Goal: Task Accomplishment & Management: Manage account settings

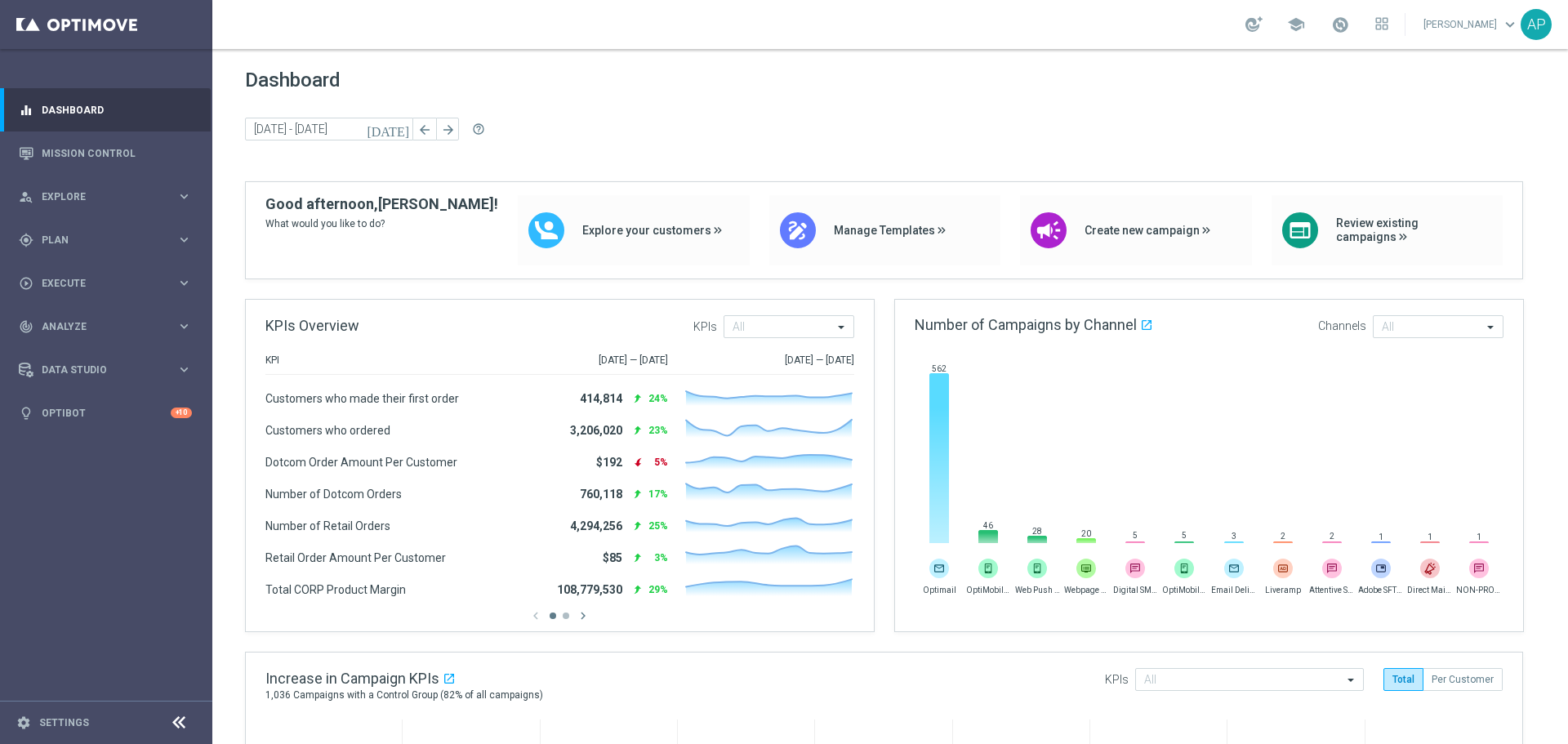
click at [114, 248] on div "gps_fixed Plan keyboard_arrow_right" at bounding box center [105, 240] width 211 height 43
click at [97, 272] on link "Target Groups" at bounding box center [106, 274] width 128 height 13
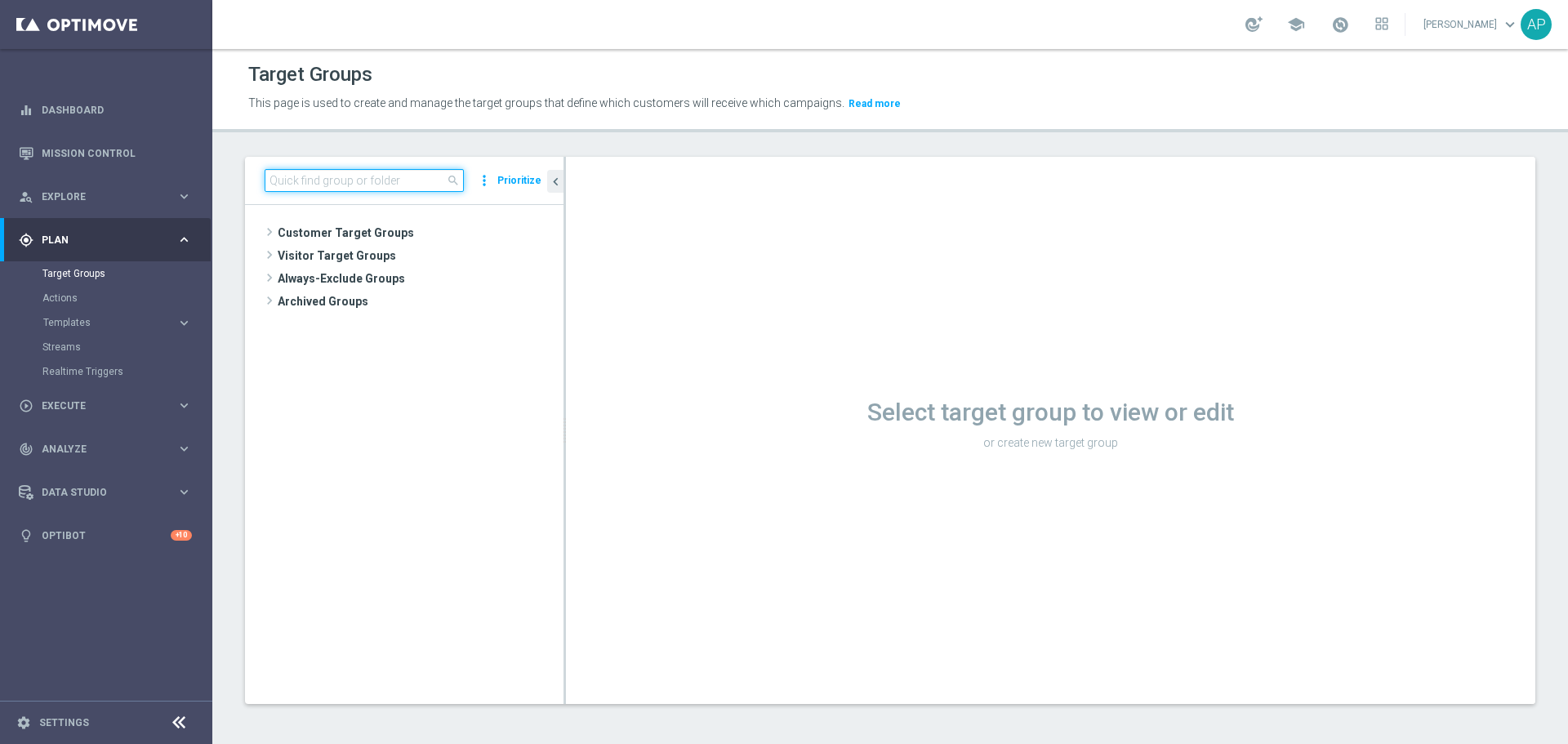
click at [411, 183] on input at bounding box center [364, 181] width 199 height 23
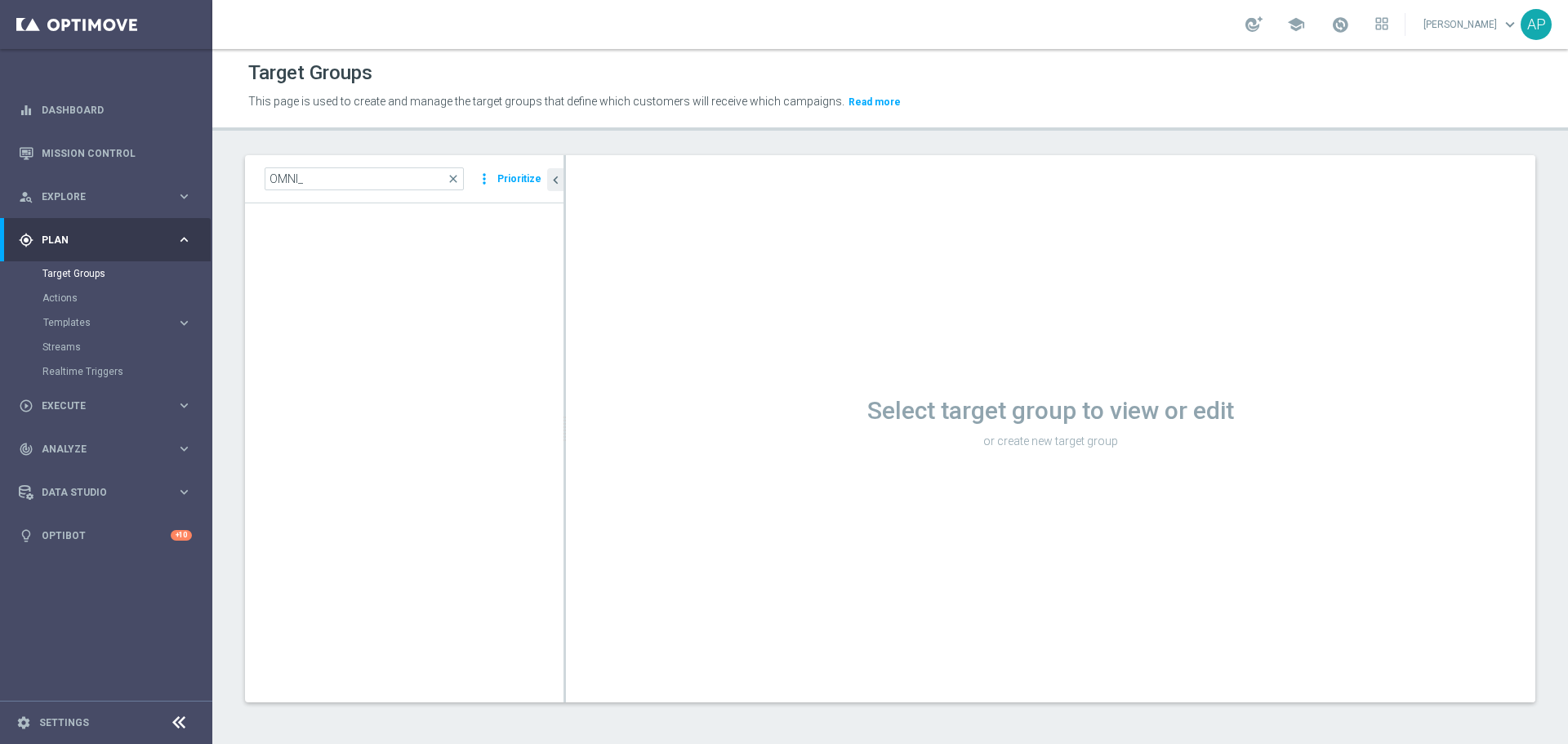
scroll to position [50456, 0]
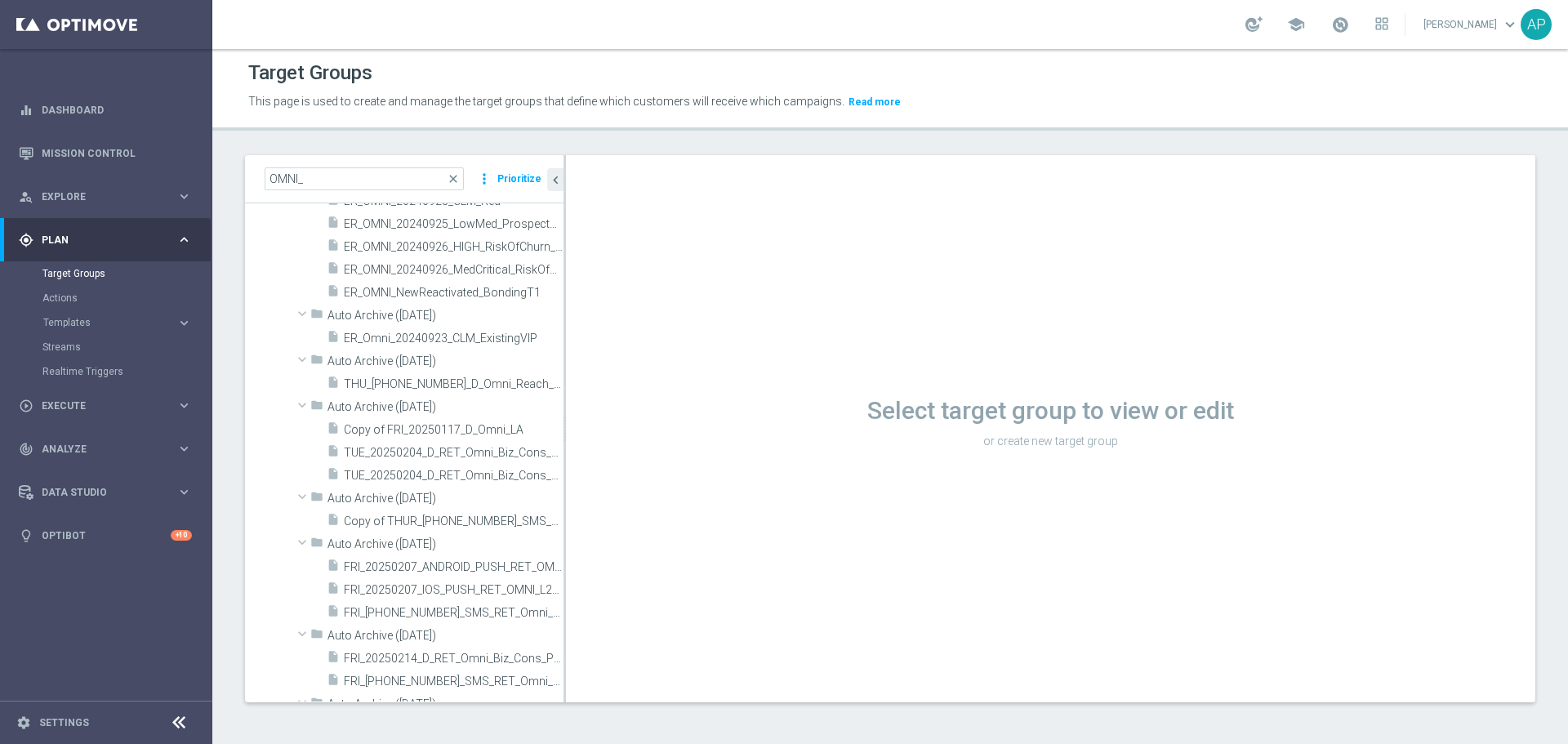
drag, startPoint x: 568, startPoint y: 650, endPoint x: 568, endPoint y: 697, distance: 47.0
click at [568, 697] on div "Select target group to view or edit or create new target group" at bounding box center [1050, 429] width 969 height 547
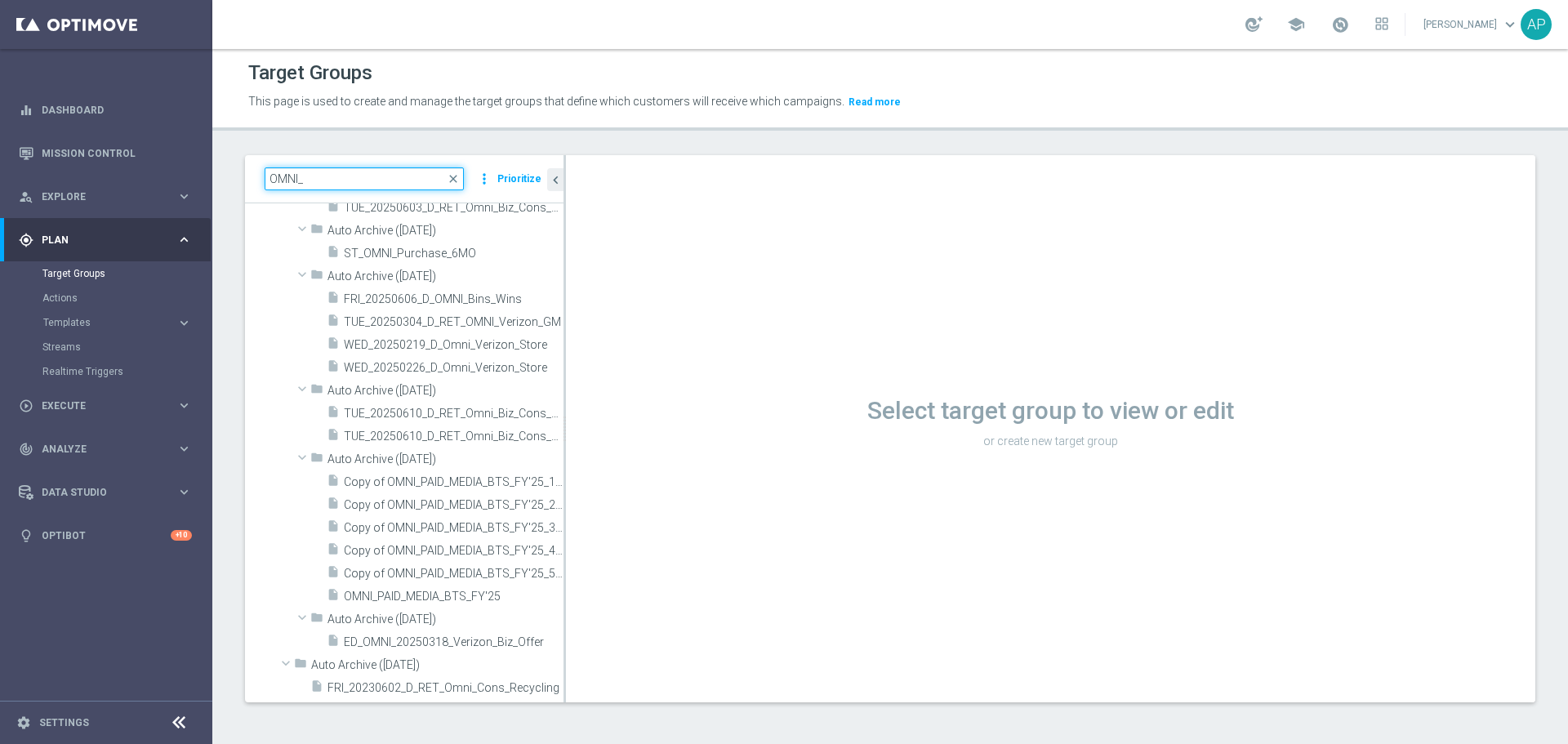
click at [373, 177] on input "OMNI_" at bounding box center [364, 179] width 199 height 23
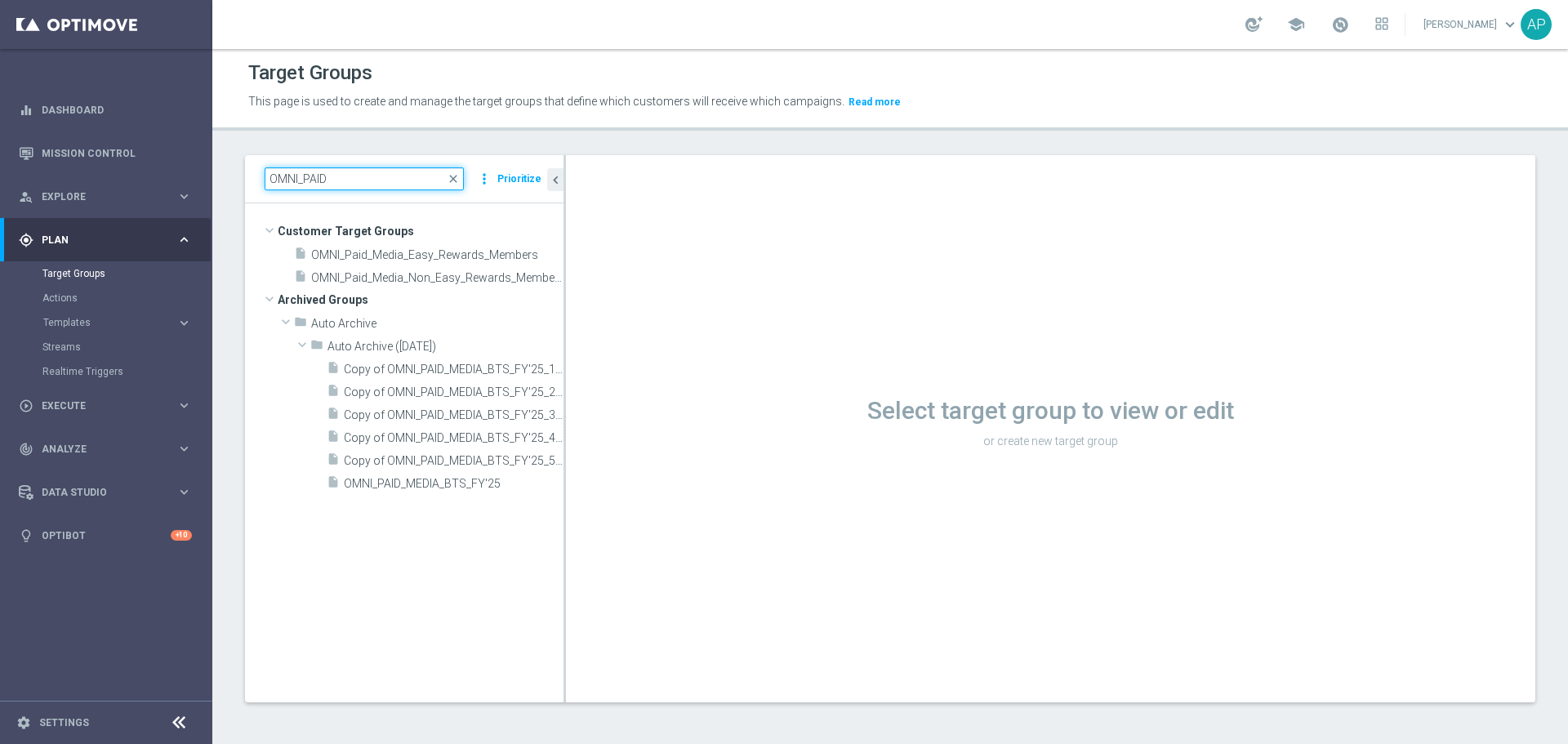
scroll to position [0, 0]
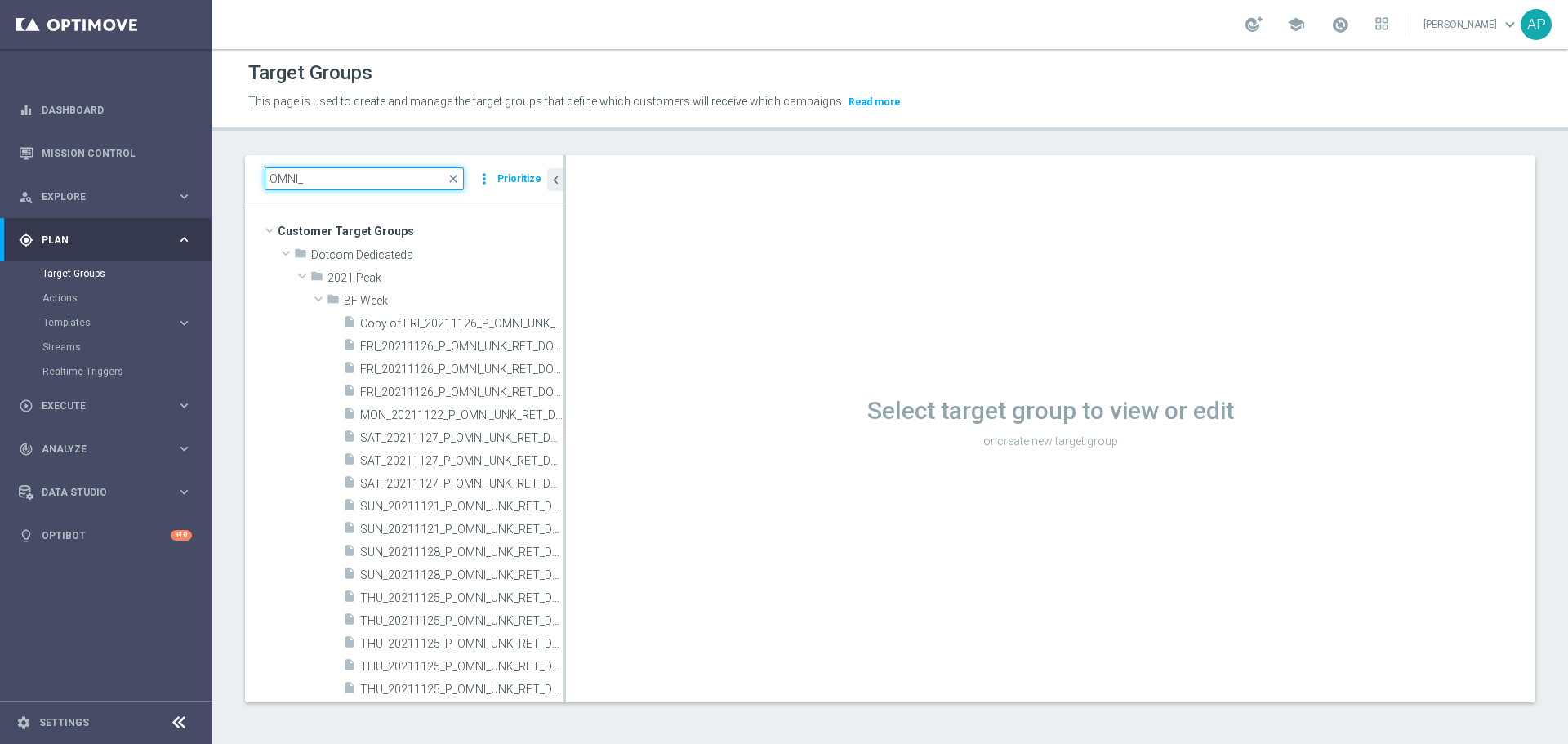
click at [270, 181] on input "OMNI_" at bounding box center [364, 179] width 199 height 23
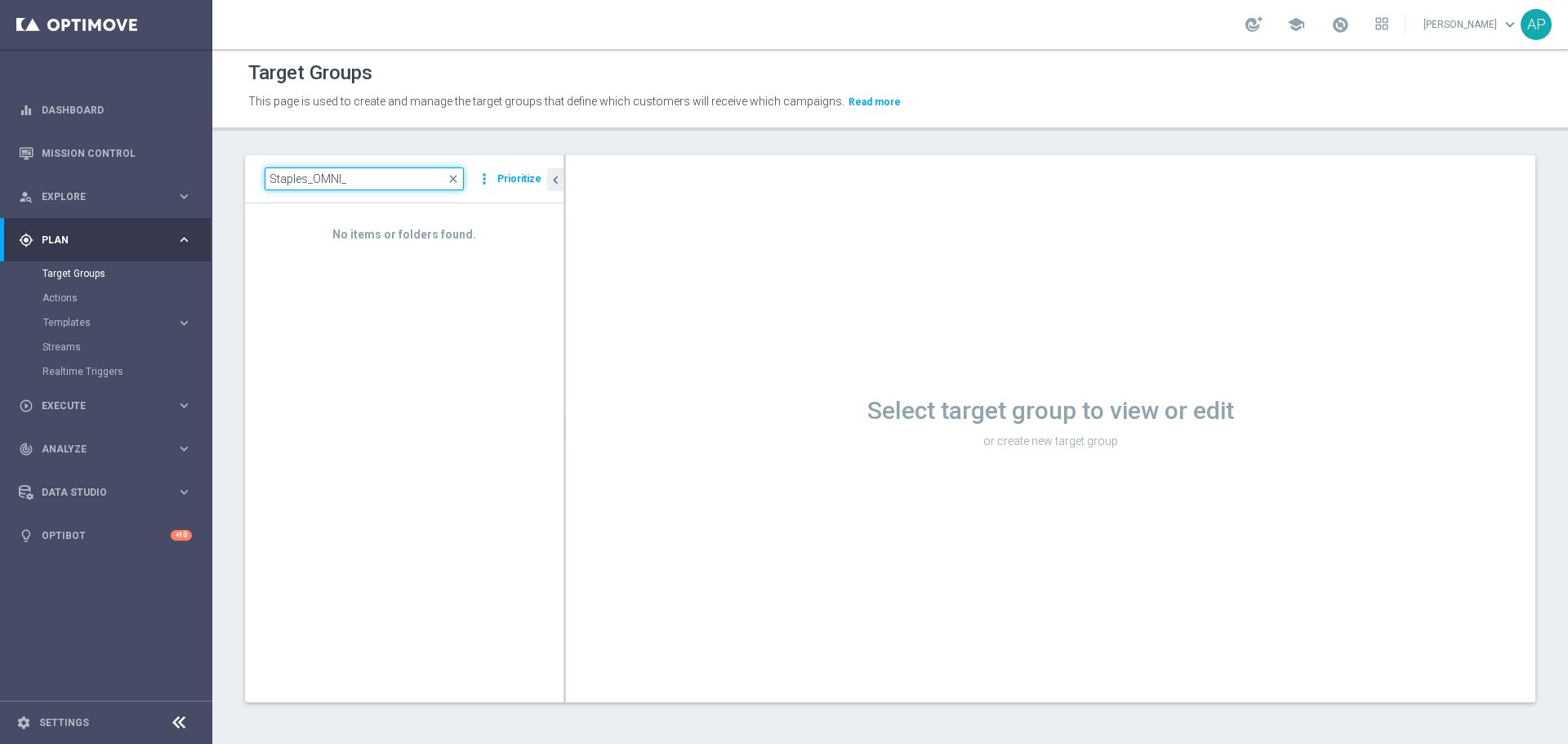
type input "Staples_OMNI_"
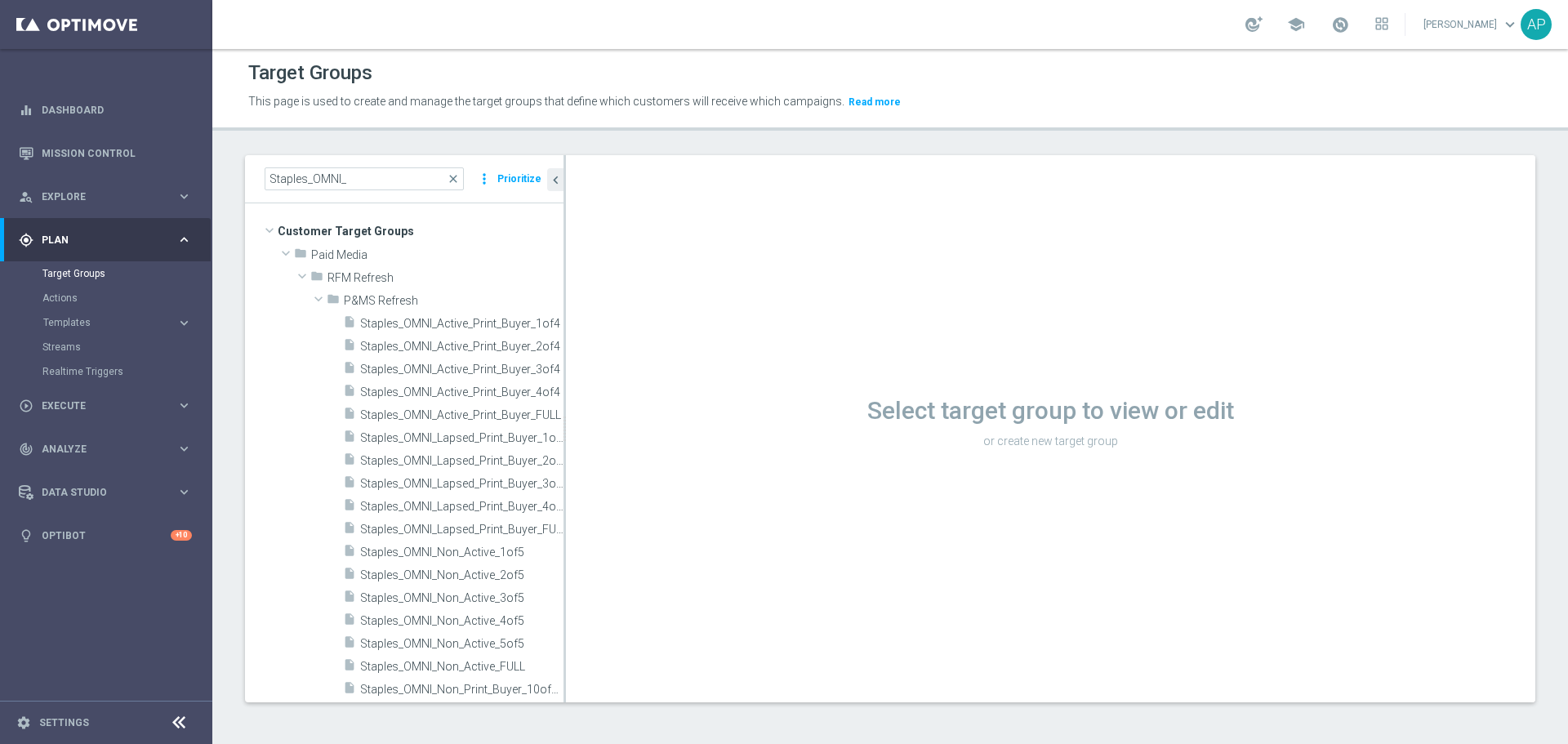
click at [417, 324] on span "Staples_OMNI_Active_Print_Buyer_1of4" at bounding box center [461, 323] width 203 height 14
click at [458, 332] on div "insert_drive_file Staples_OMNI_Active_Print_Buyer_1of4" at bounding box center [453, 323] width 221 height 23
click at [0, 0] on icon "content_copy" at bounding box center [0, 0] width 0 height 0
click at [474, 431] on span "Staples_OMNI_Lapsed_Print_Buyer_1of4" at bounding box center [461, 438] width 203 height 14
click at [455, 415] on span "Staples_OMNI_Active_Print_Buyer_FULL" at bounding box center [461, 415] width 203 height 14
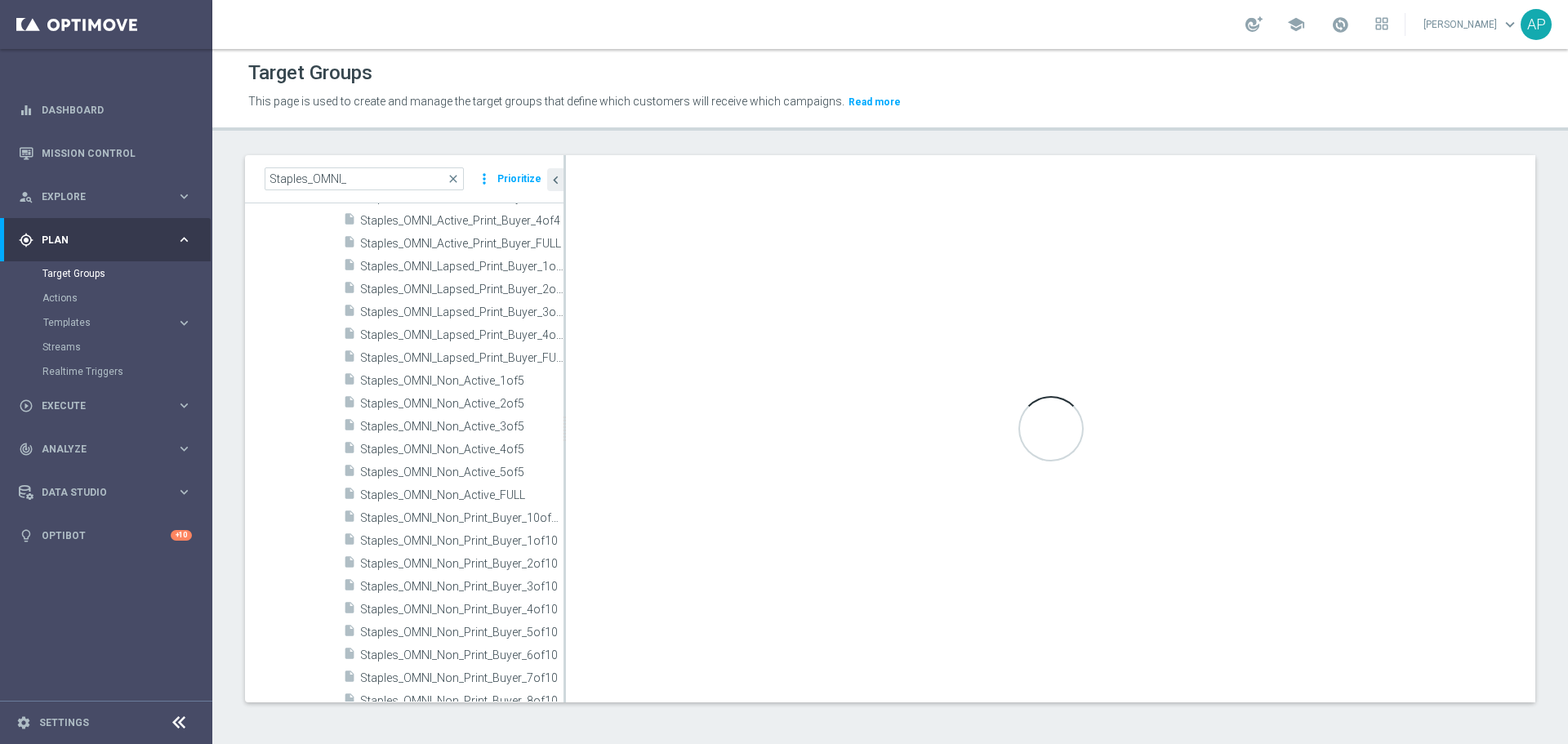
scroll to position [22, 0]
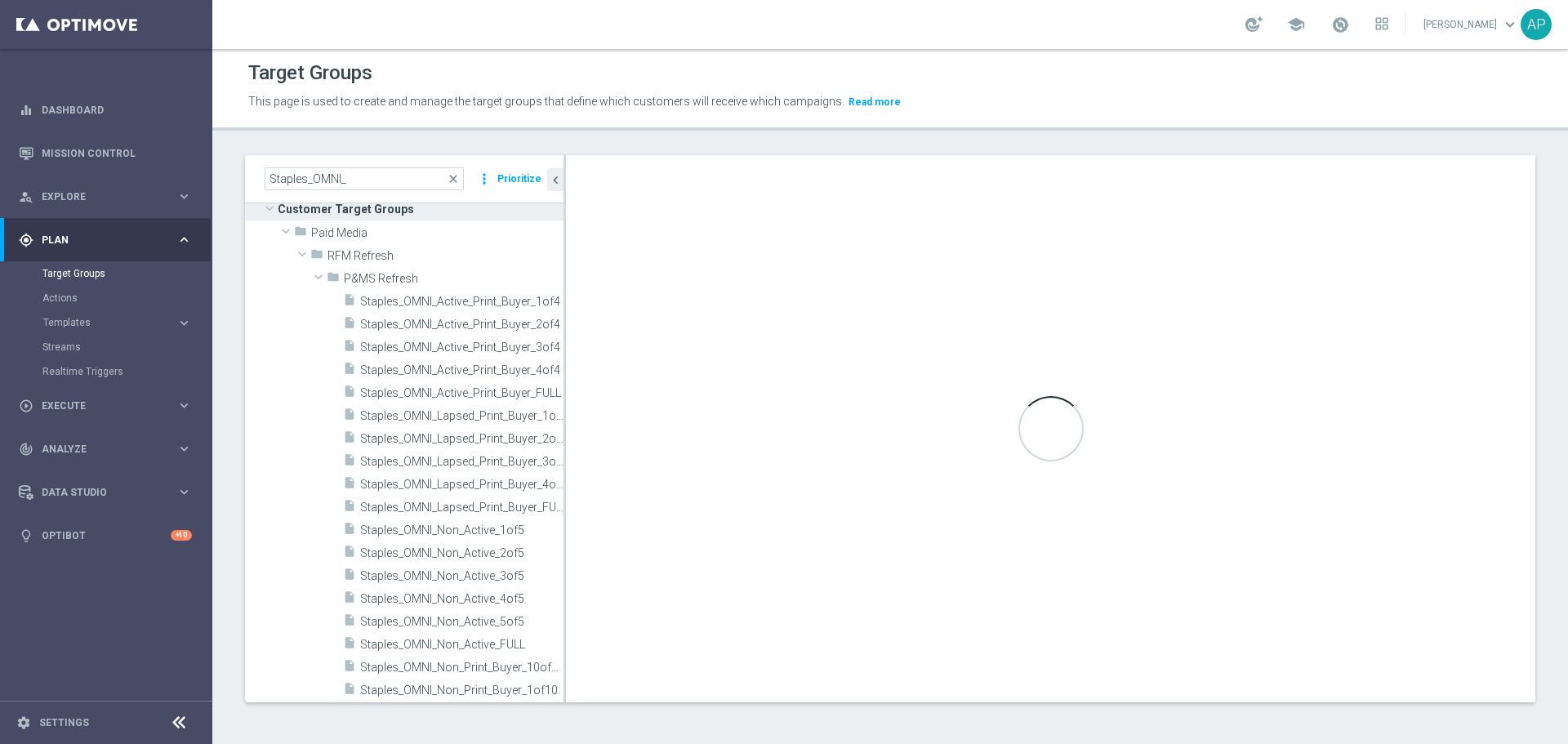
click at [428, 361] on div "insert_drive_file Staples_OMNI_Active_Print_Buyer_4of4" at bounding box center [453, 369] width 221 height 23
click at [433, 358] on div "insert_drive_file Staples_OMNI_Active_Print_Buyer_4of4" at bounding box center [453, 369] width 221 height 23
click at [438, 300] on span "Staples_OMNI_Active_Print_Buyer_1of4" at bounding box center [461, 301] width 203 height 14
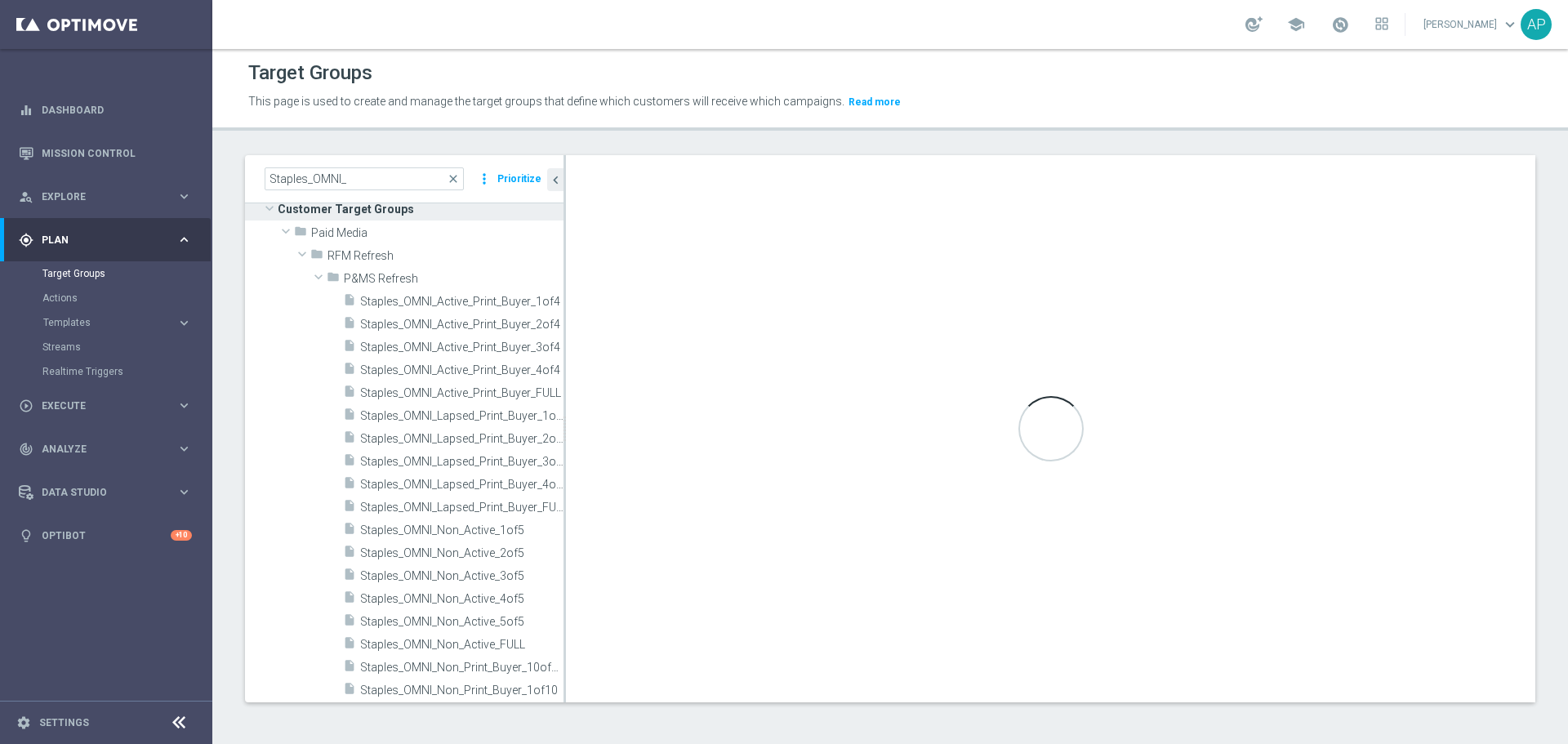
click at [459, 484] on span "Staples_OMNI_Lapsed_Print_Buyer_4of4" at bounding box center [461, 484] width 203 height 14
click at [460, 503] on span "Staples_OMNI_Lapsed_Print_Buyer_FULL" at bounding box center [461, 507] width 203 height 14
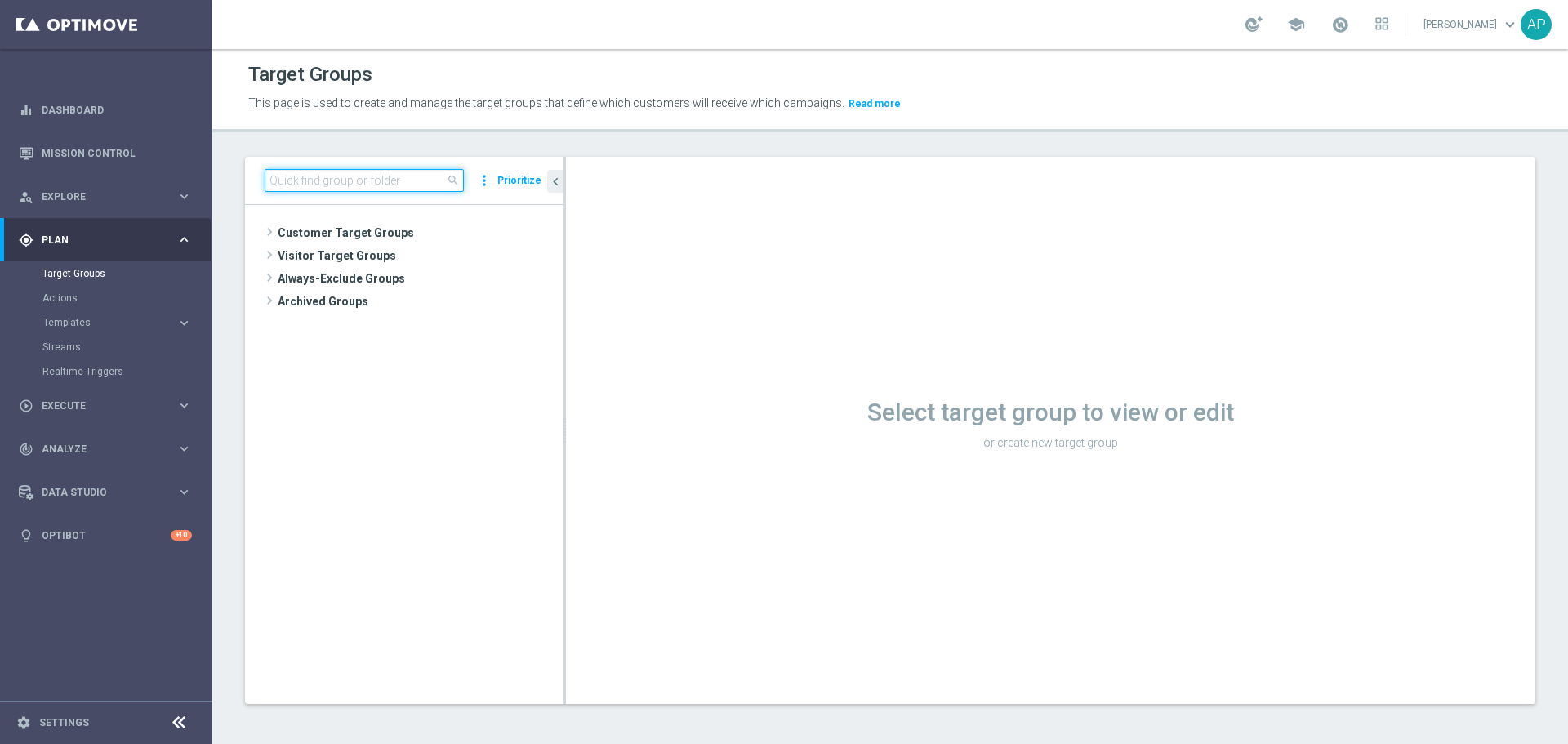
click at [350, 184] on input at bounding box center [364, 181] width 199 height 23
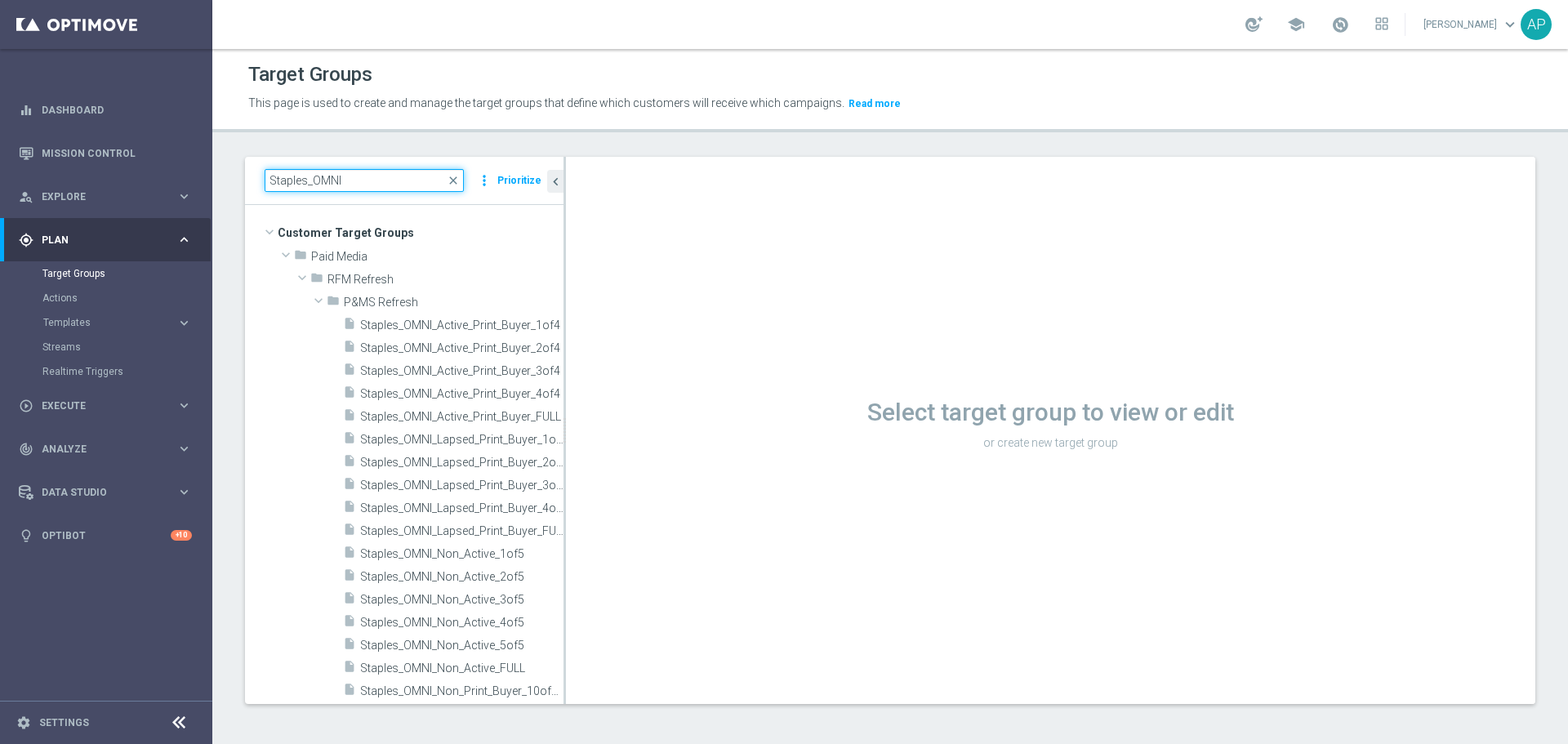
type input "Staples_OMNI"
click at [385, 352] on span "Staples_OMNI_Active_Print_Buyer_2of4" at bounding box center [461, 348] width 203 height 14
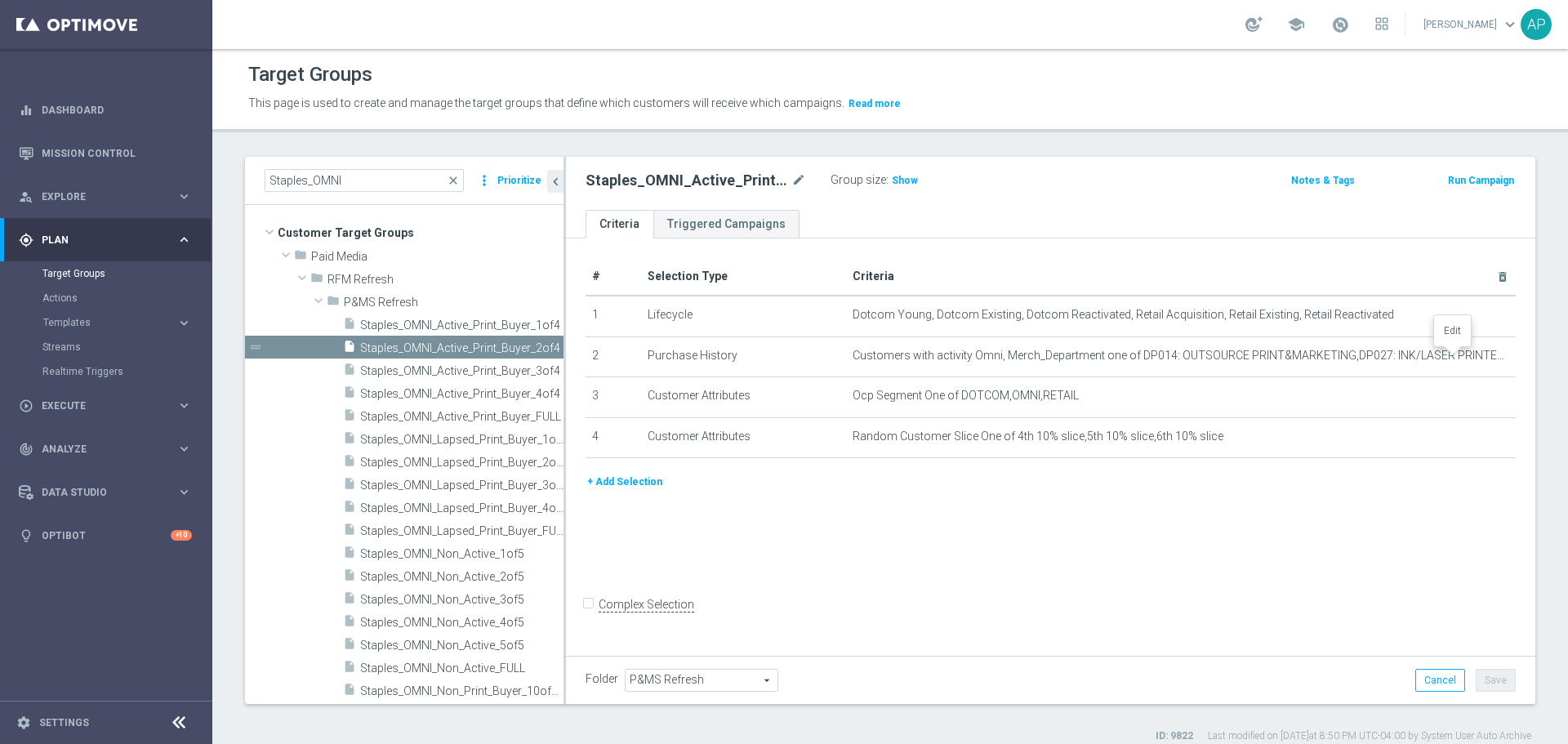
click at [0, 0] on icon "mode_edit" at bounding box center [0, 0] width 0 height 0
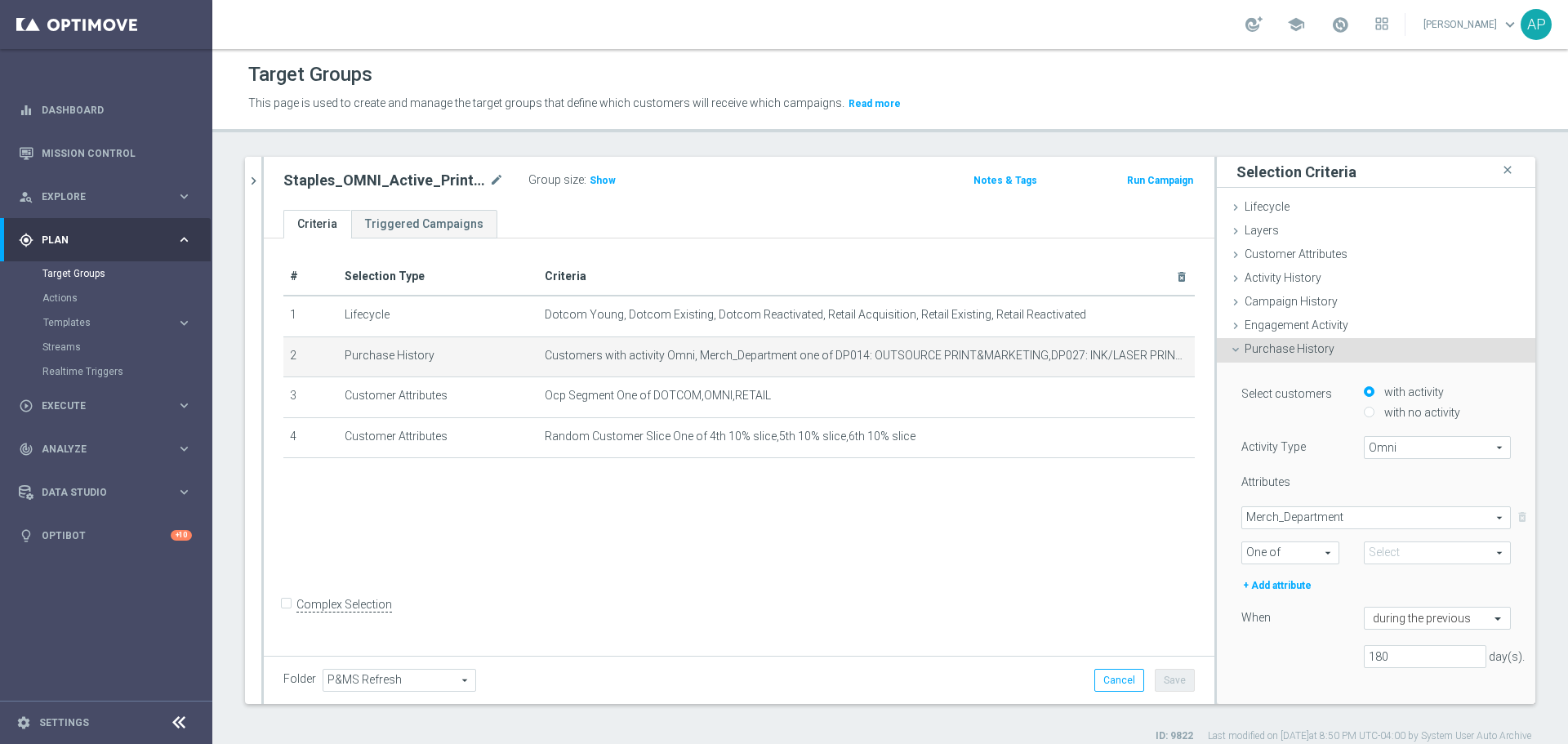
type input "Selected 10 of 91"
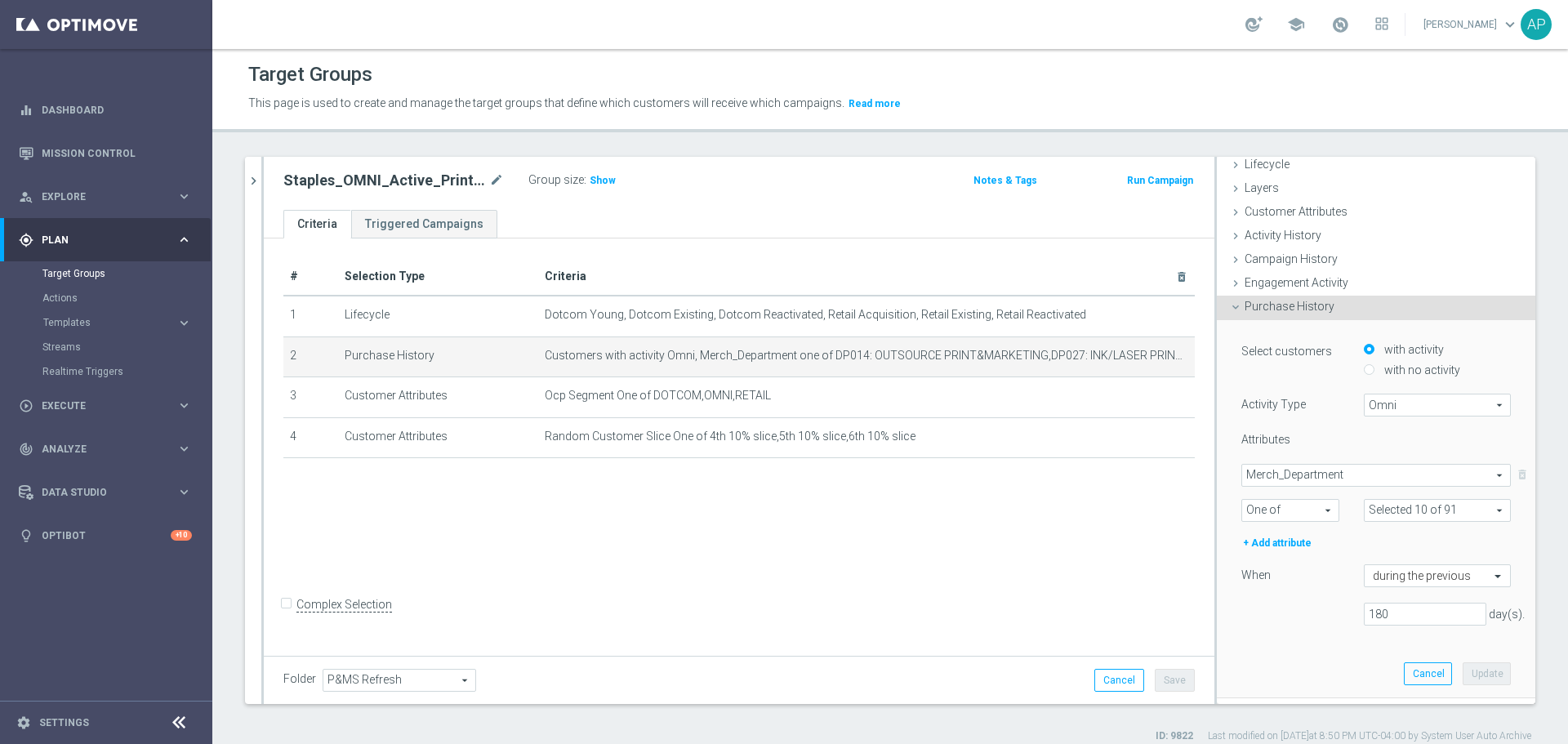
scroll to position [81, 0]
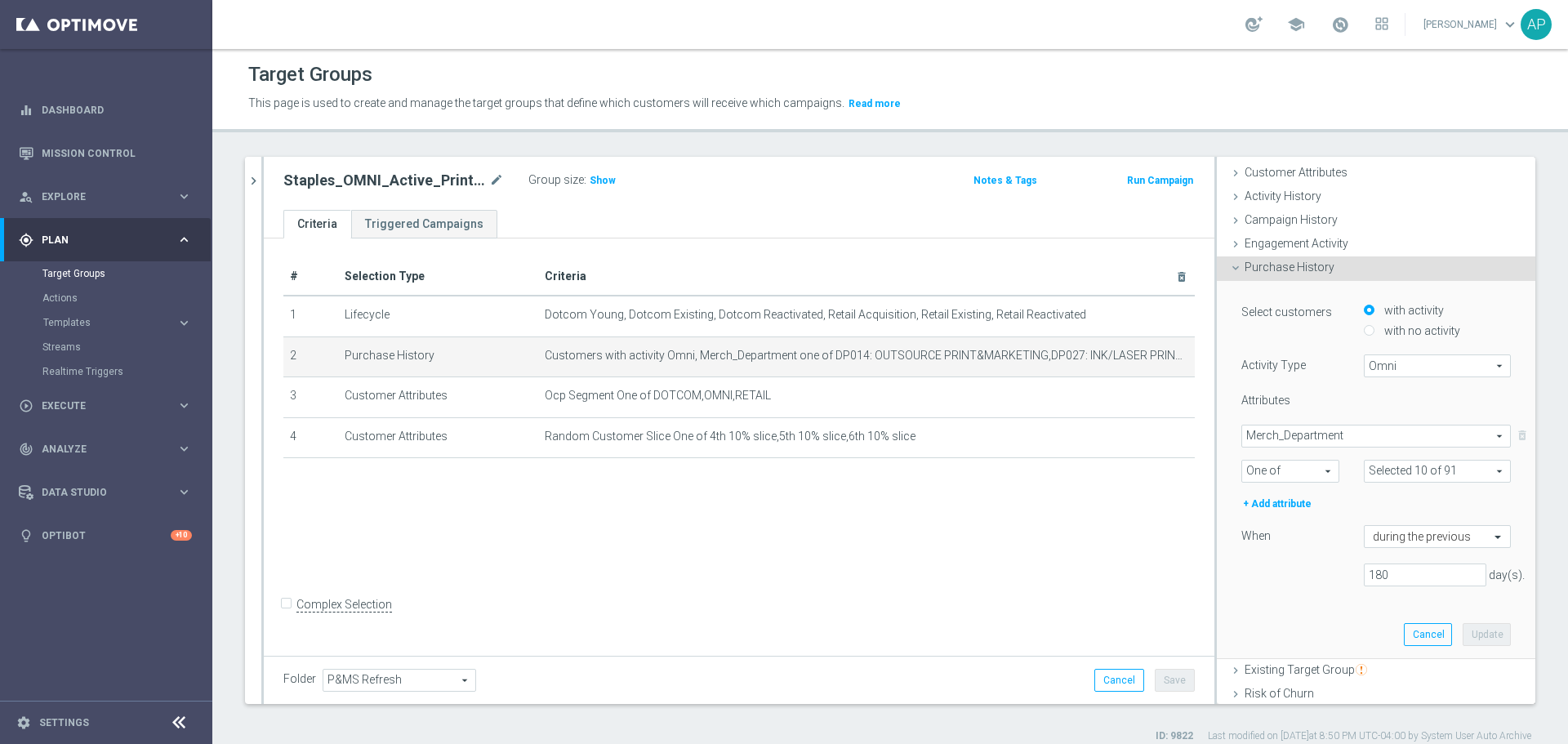
click at [256, 189] on button "chevron_right" at bounding box center [253, 181] width 17 height 48
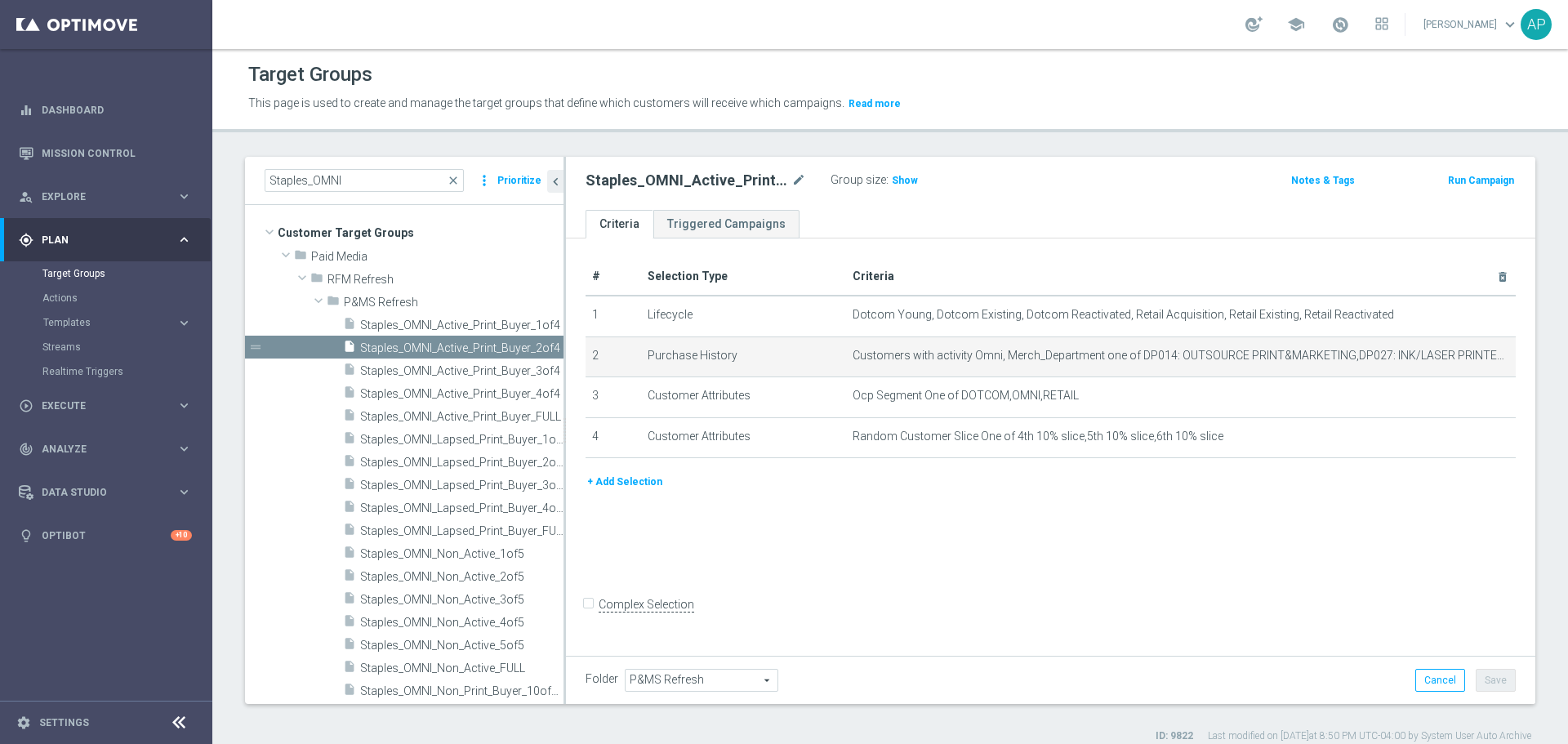
scroll to position [0, 0]
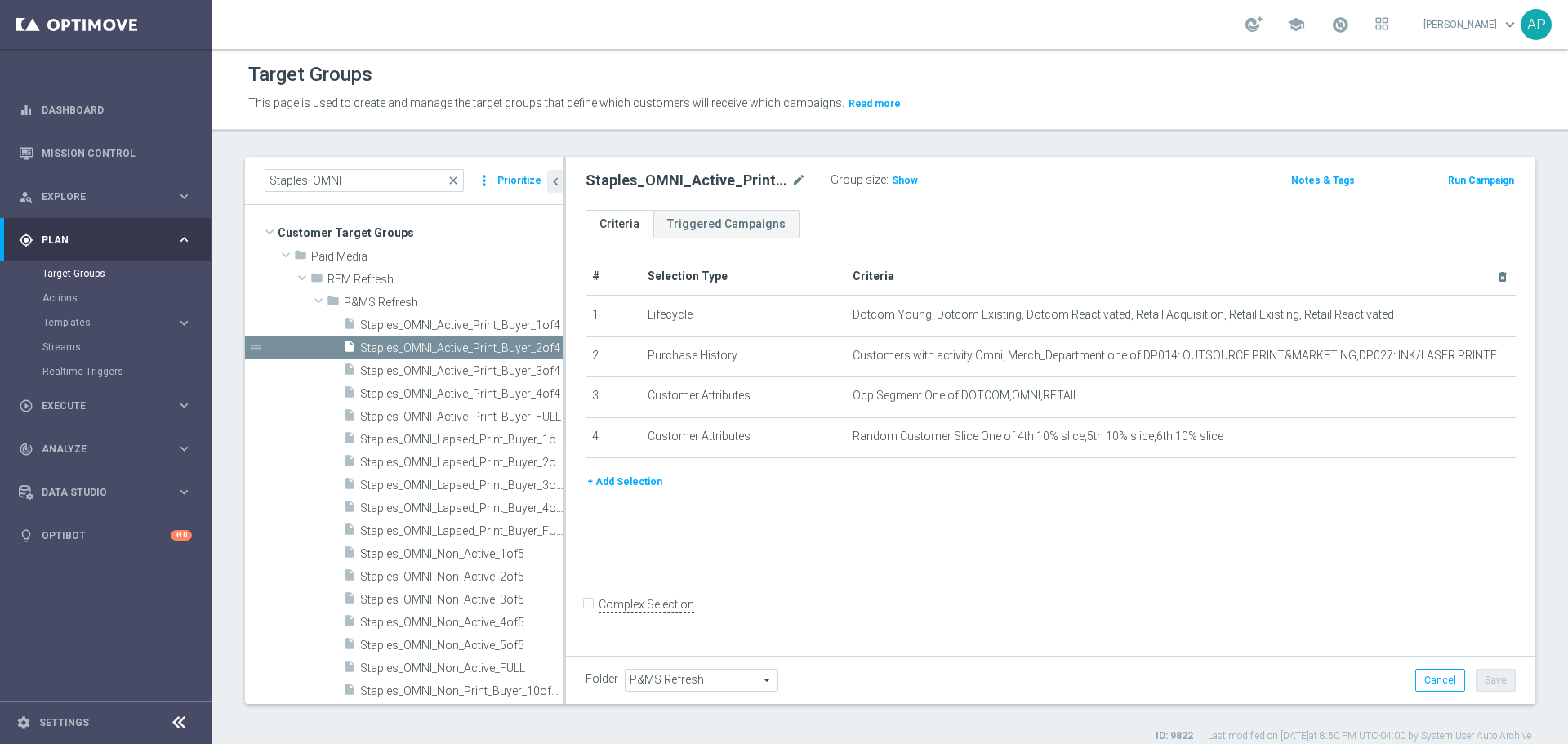
click at [455, 486] on span "Staples_OMNI_Lapsed_Print_Buyer_3of4" at bounding box center [461, 485] width 203 height 14
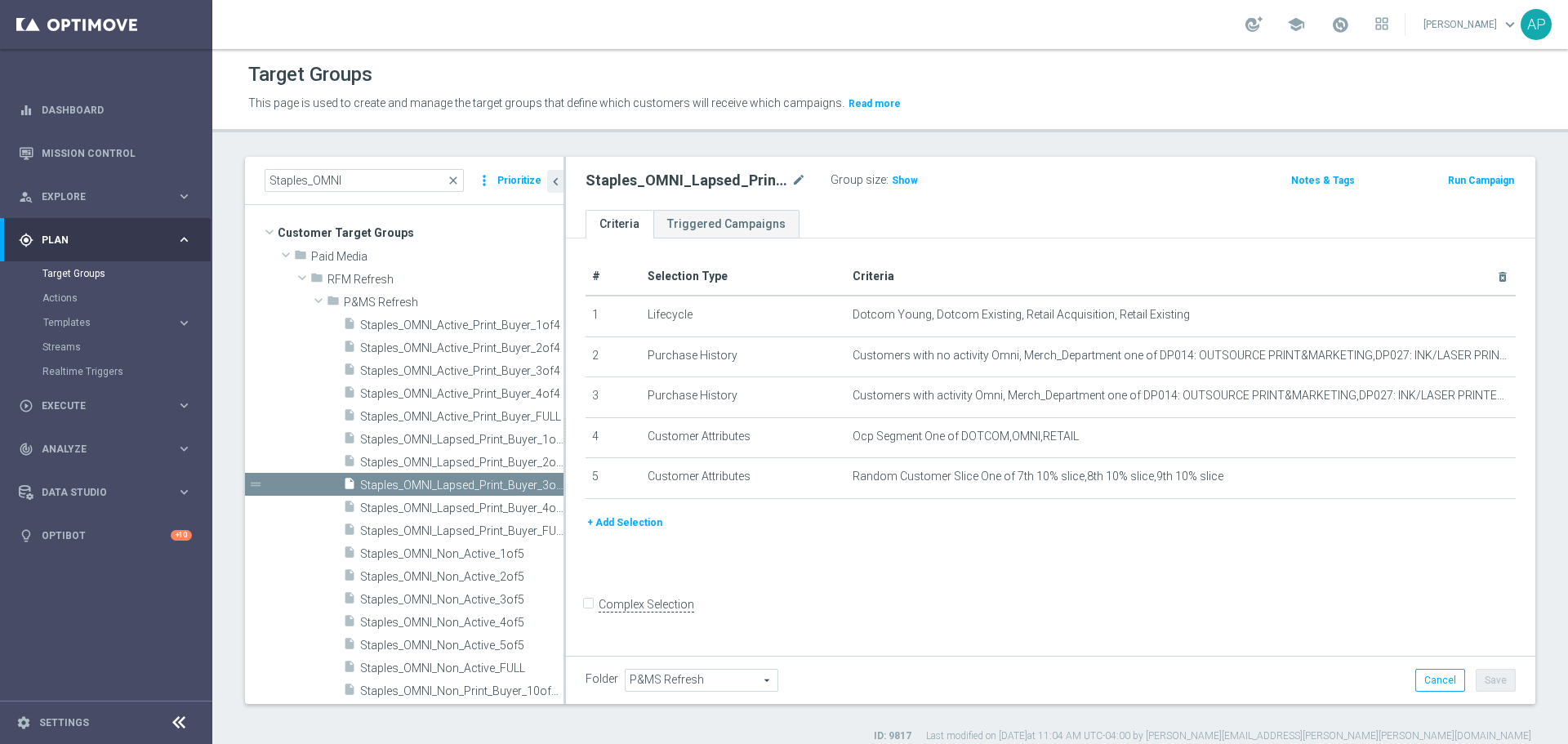
click at [0, 0] on div "mode_edit delete_forever" at bounding box center [0, 0] width 0 height 0
click at [0, 0] on icon "mode_edit" at bounding box center [0, 0] width 0 height 0
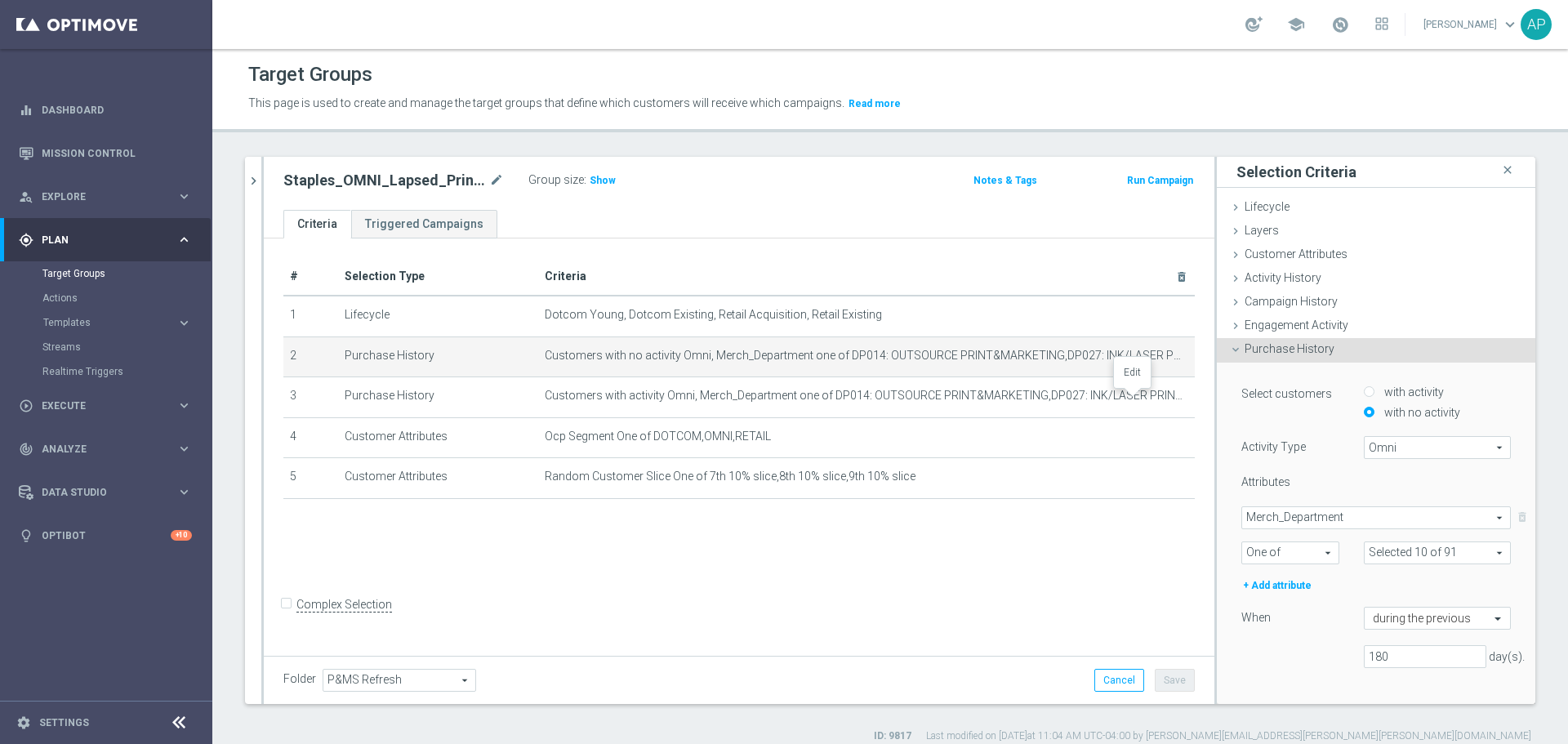
click at [0, 0] on icon "mode_edit" at bounding box center [0, 0] width 0 height 0
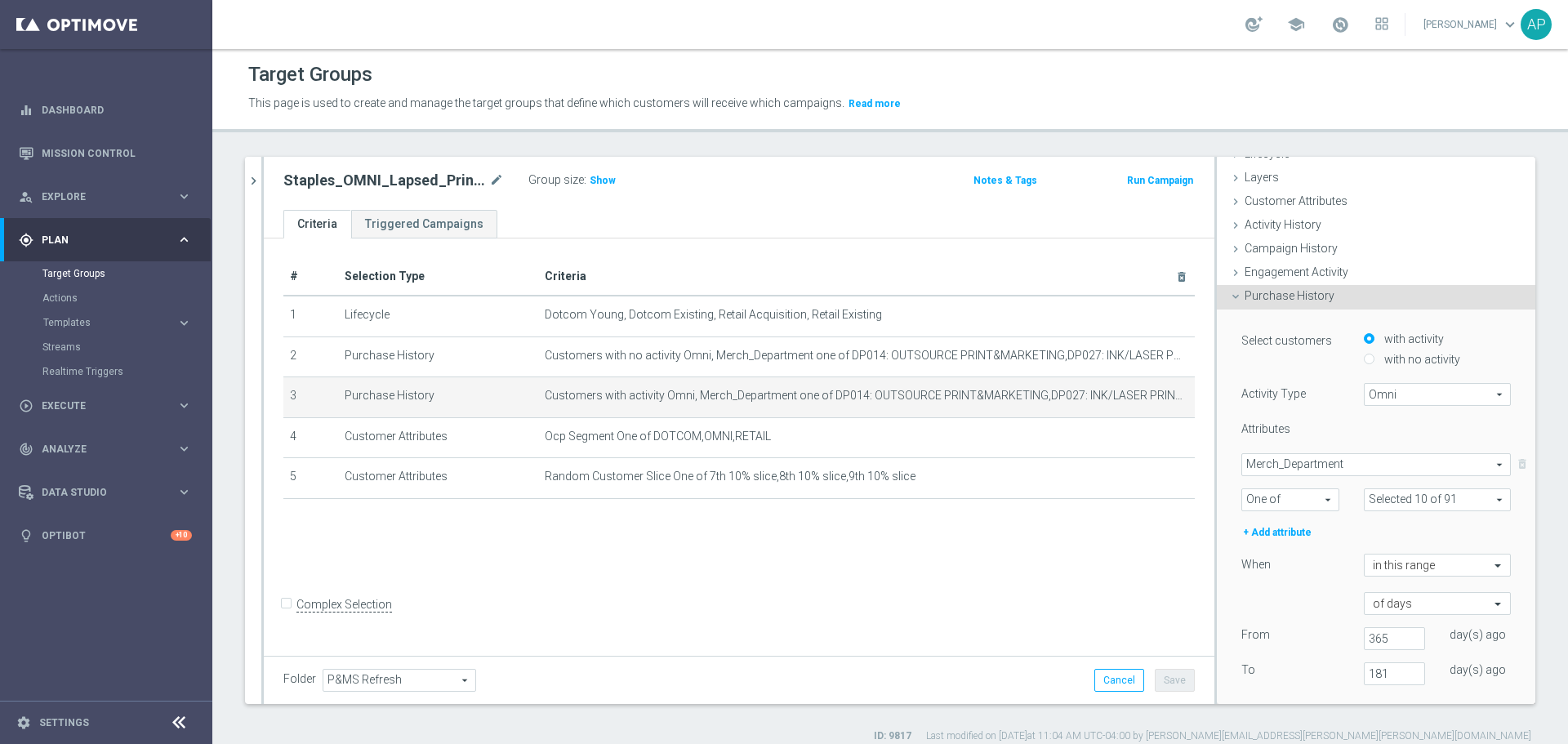
scroll to position [81, 0]
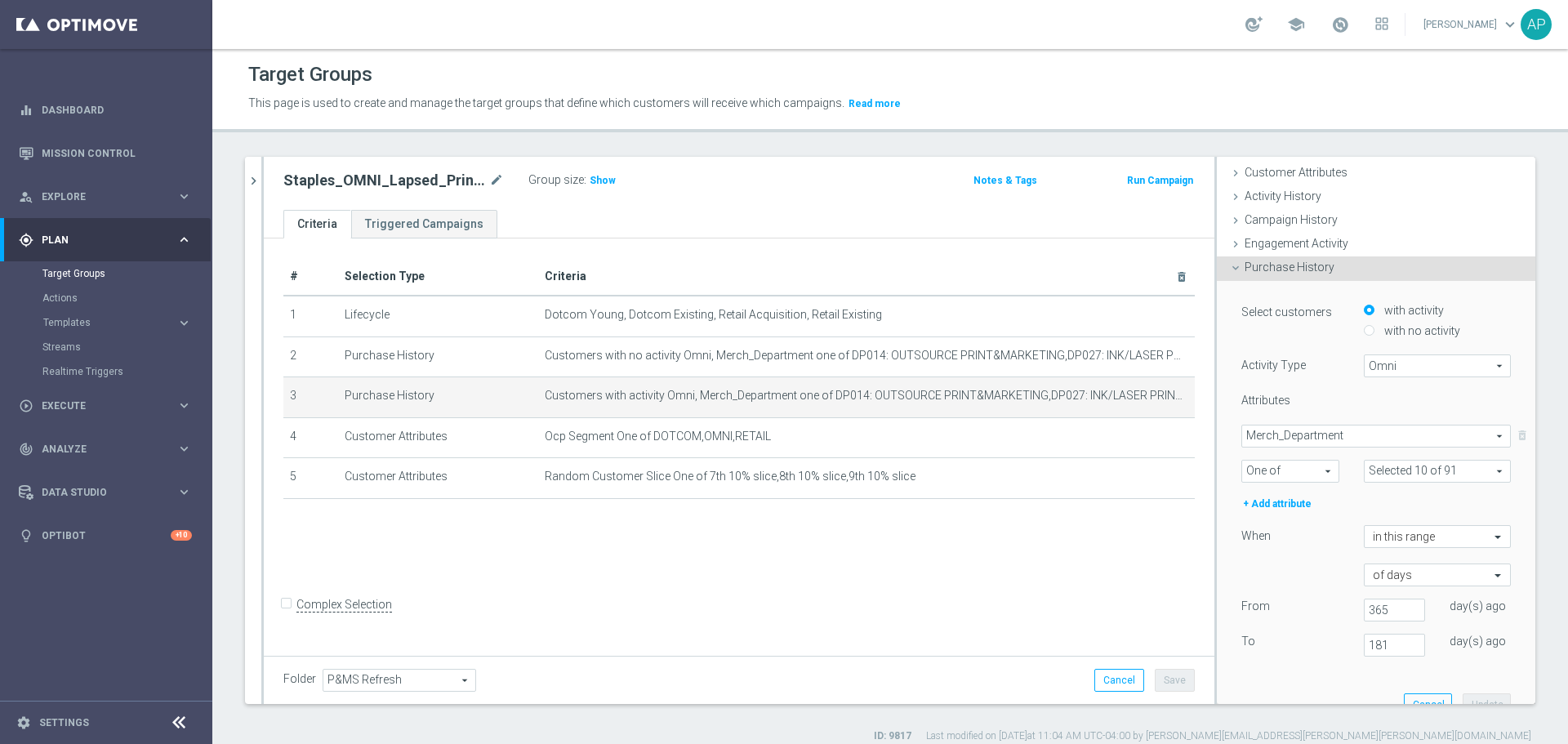
click at [257, 180] on icon "chevron_right" at bounding box center [253, 181] width 16 height 16
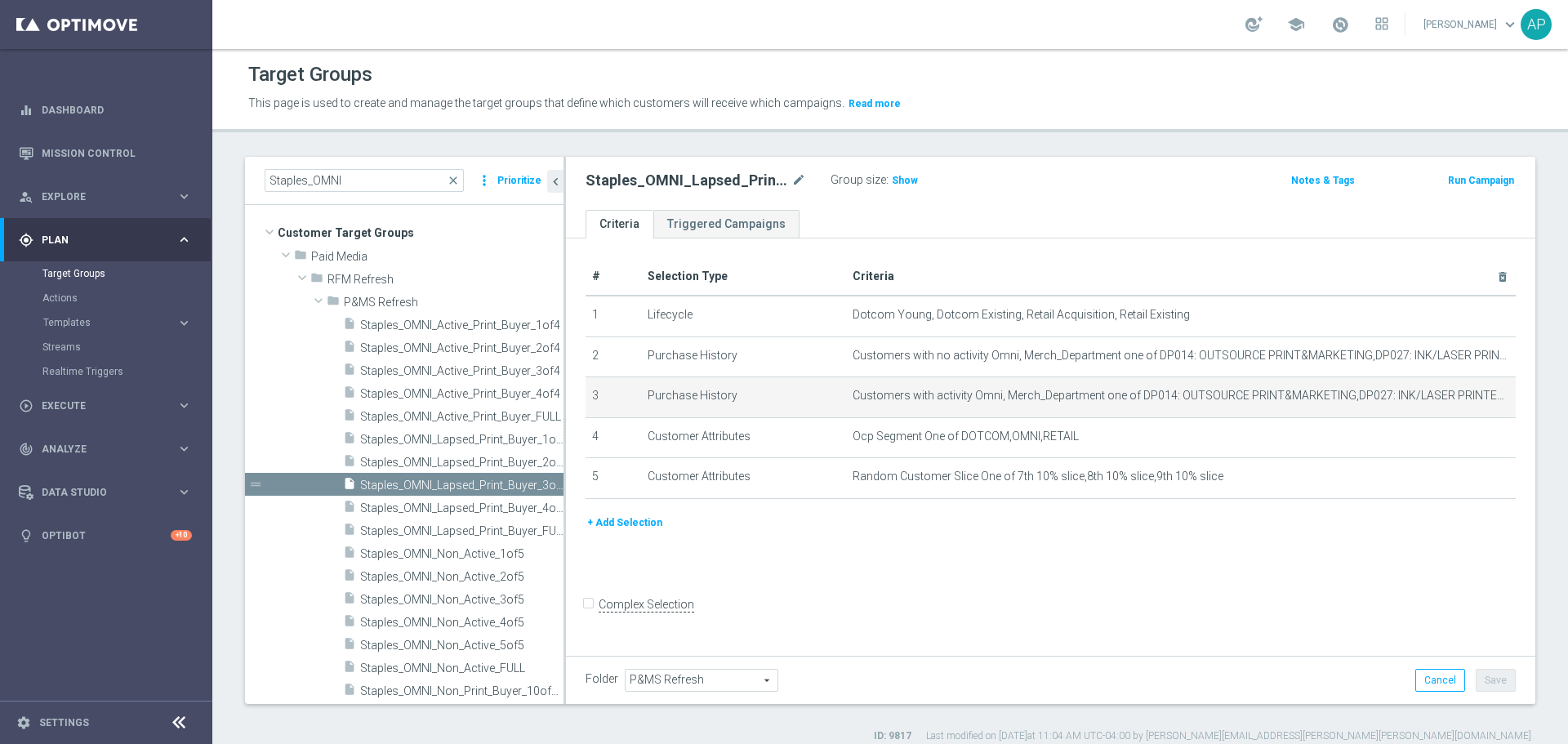
scroll to position [0, 0]
click at [431, 568] on div "insert_drive_file Staples_OMNI_Non_Active_2of5" at bounding box center [453, 576] width 221 height 23
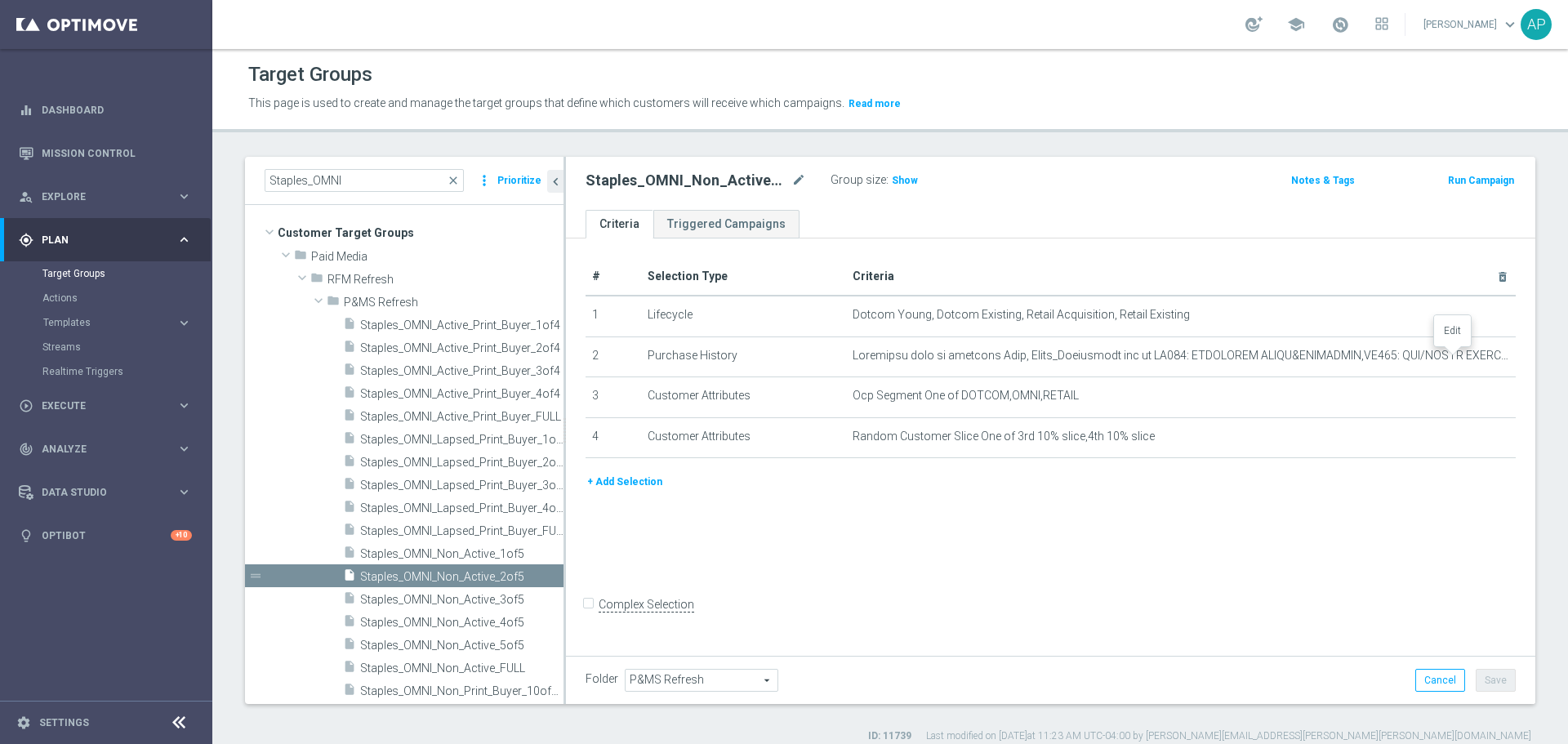
click at [0, 0] on icon "mode_edit" at bounding box center [0, 0] width 0 height 0
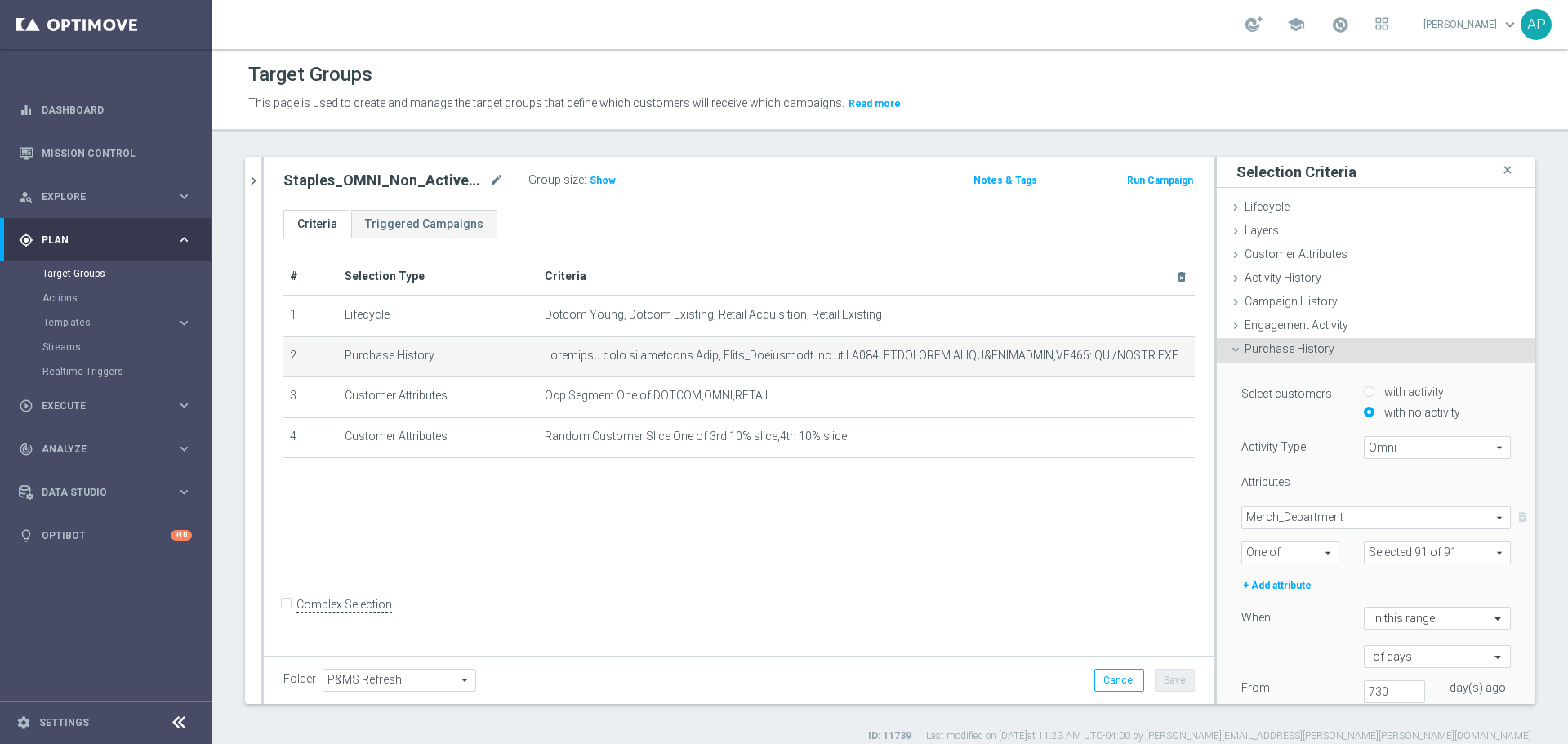
type input "Selected 89 of 91"
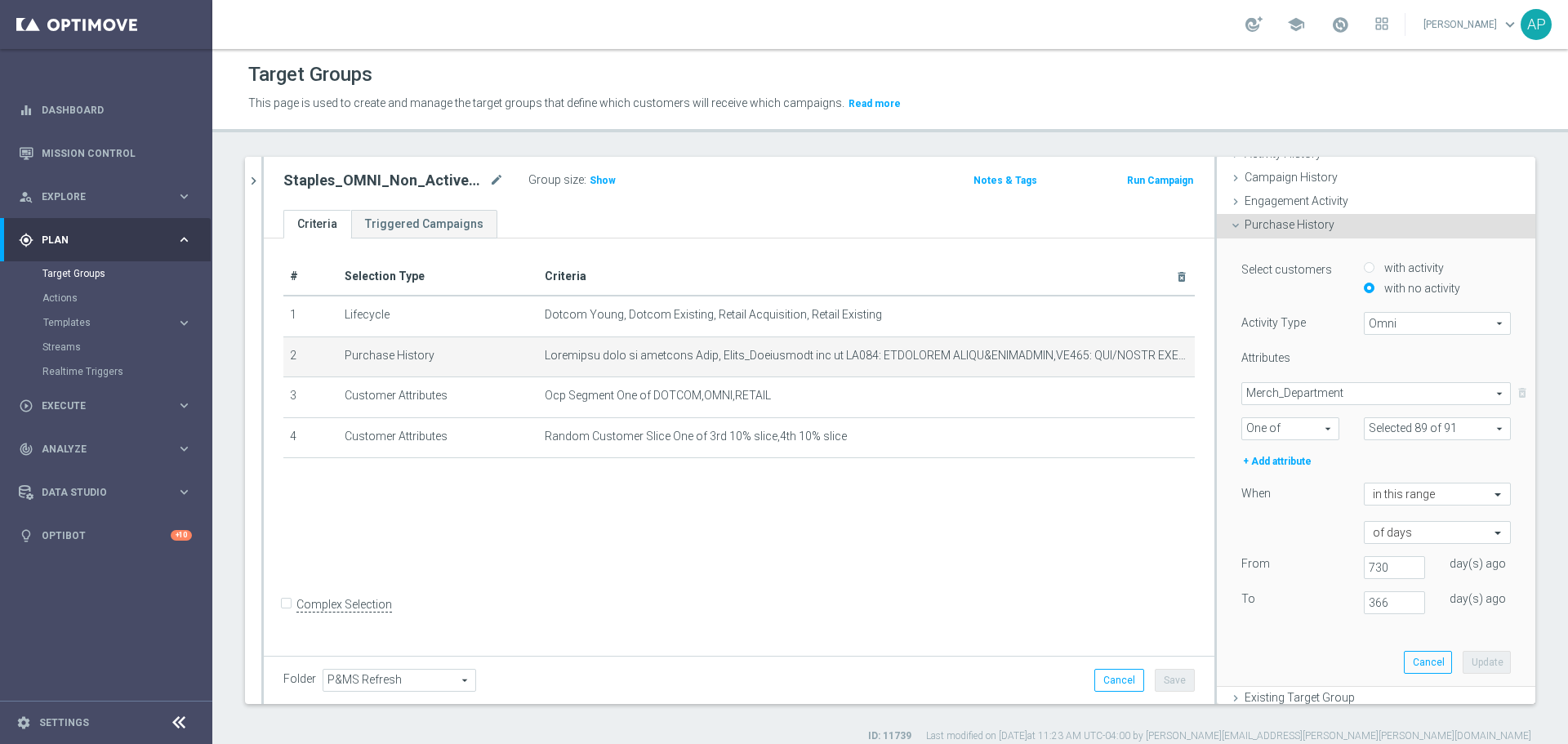
scroll to position [163, 0]
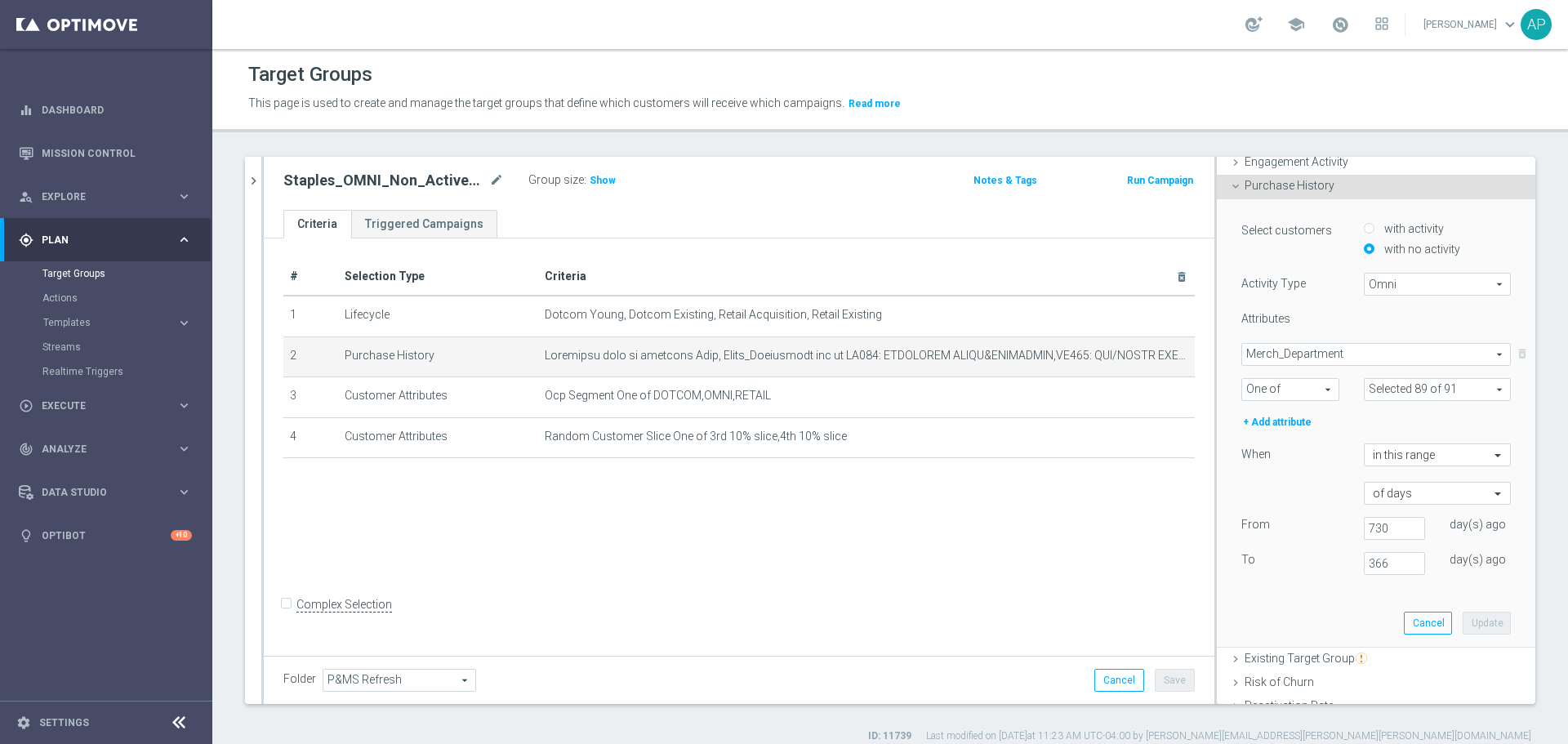
click at [258, 183] on icon "chevron_right" at bounding box center [253, 181] width 16 height 16
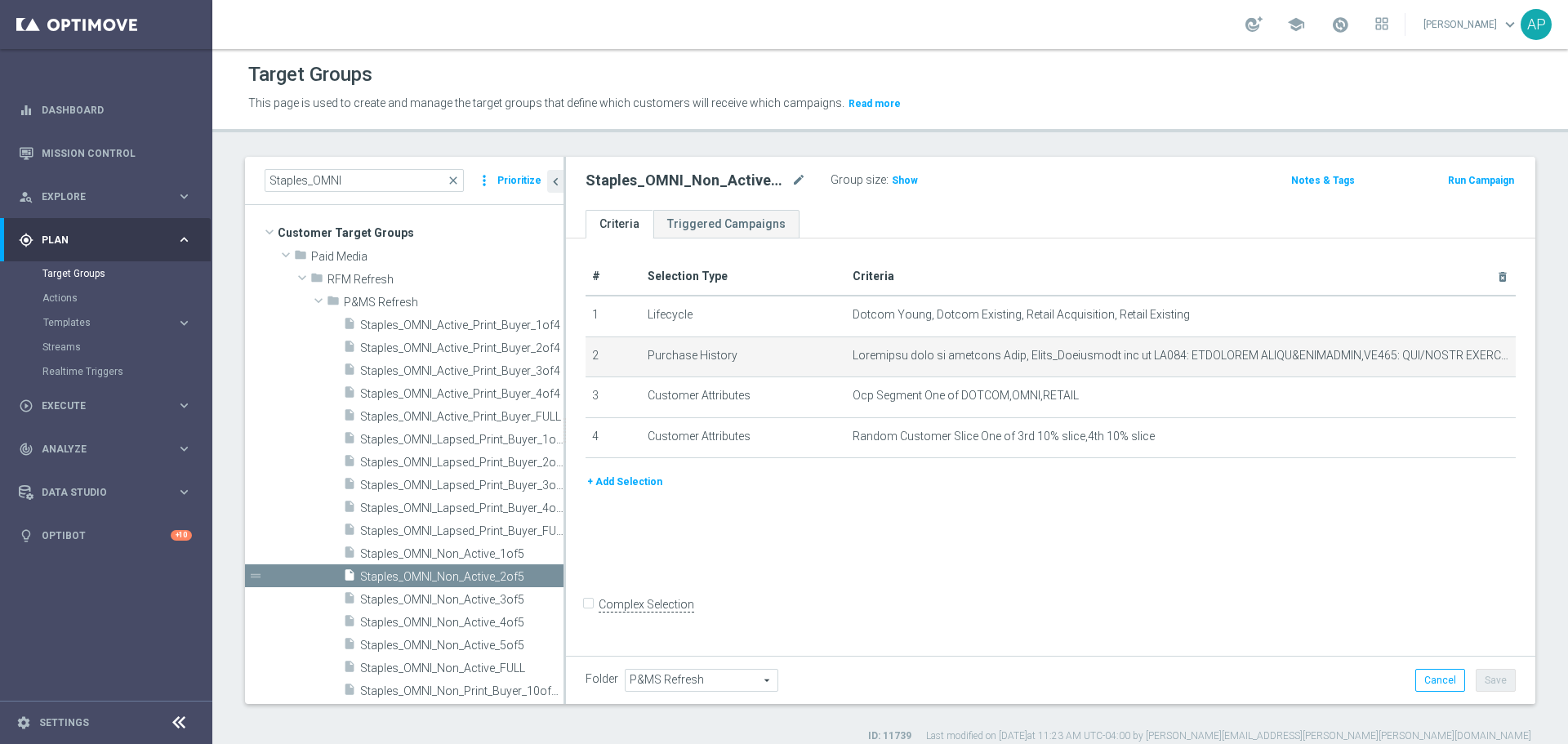
scroll to position [0, 0]
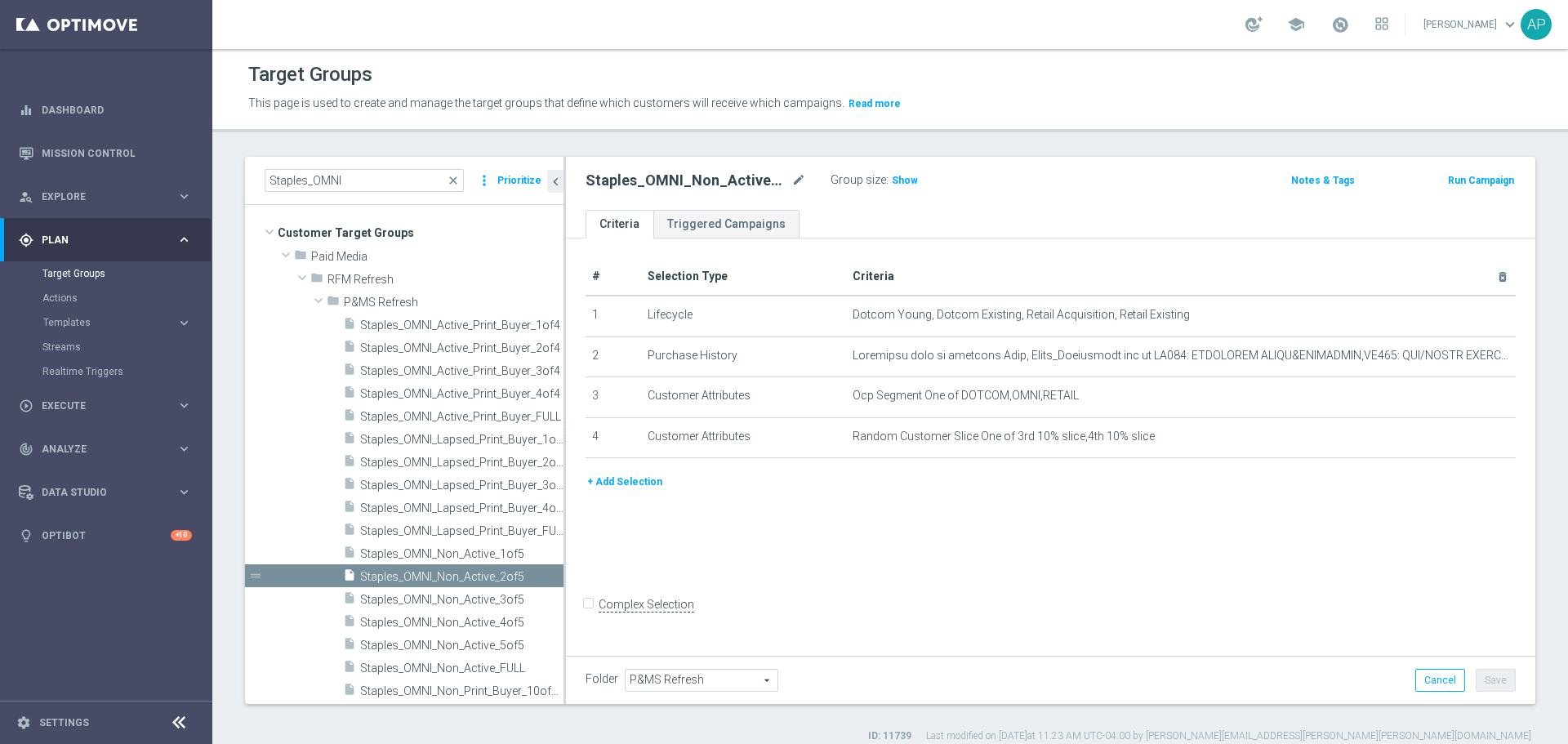
click at [465, 392] on span "Staples_OMNI_Active_Print_Buyer_4of4" at bounding box center [461, 394] width 203 height 14
